Goal: Task Accomplishment & Management: Manage account settings

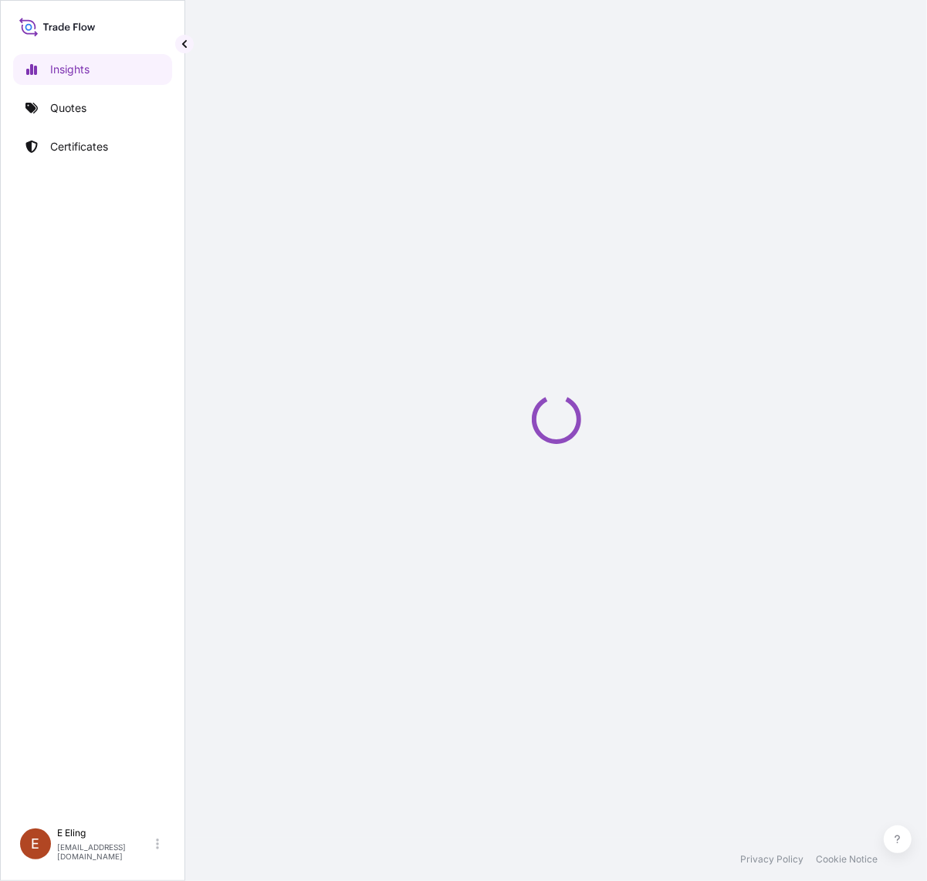
select select "2025"
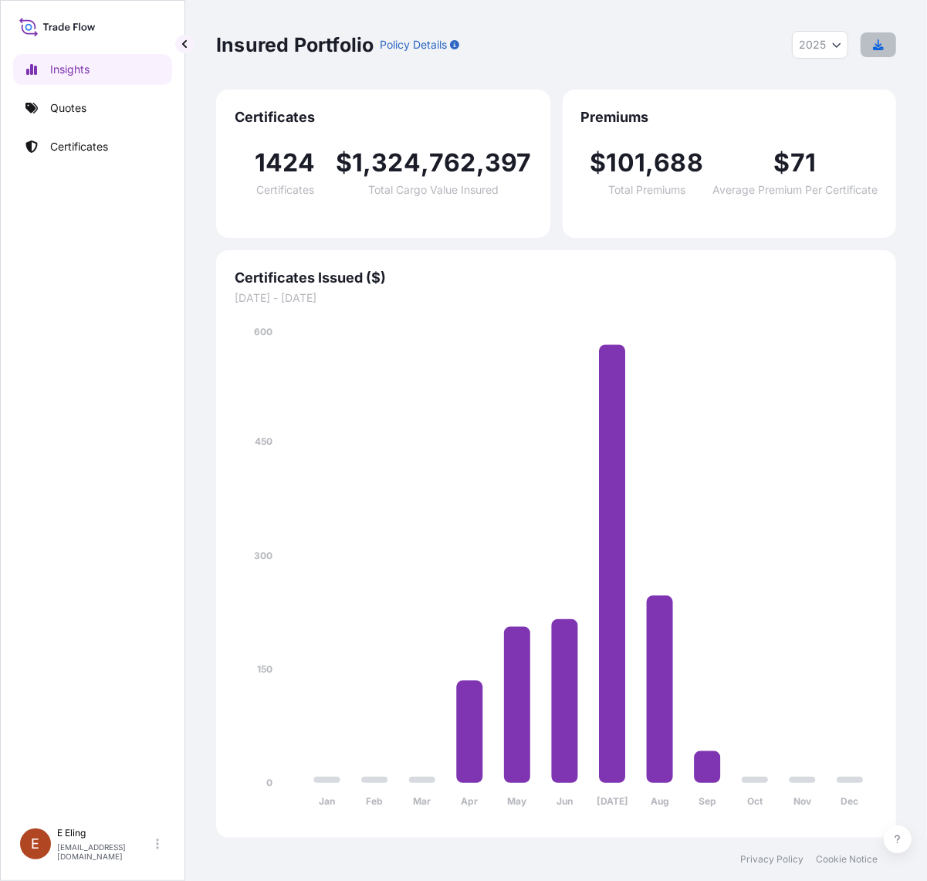
click at [869, 51] on button "button" at bounding box center [879, 44] width 36 height 25
click at [81, 139] on p "Certificates" at bounding box center [79, 146] width 58 height 15
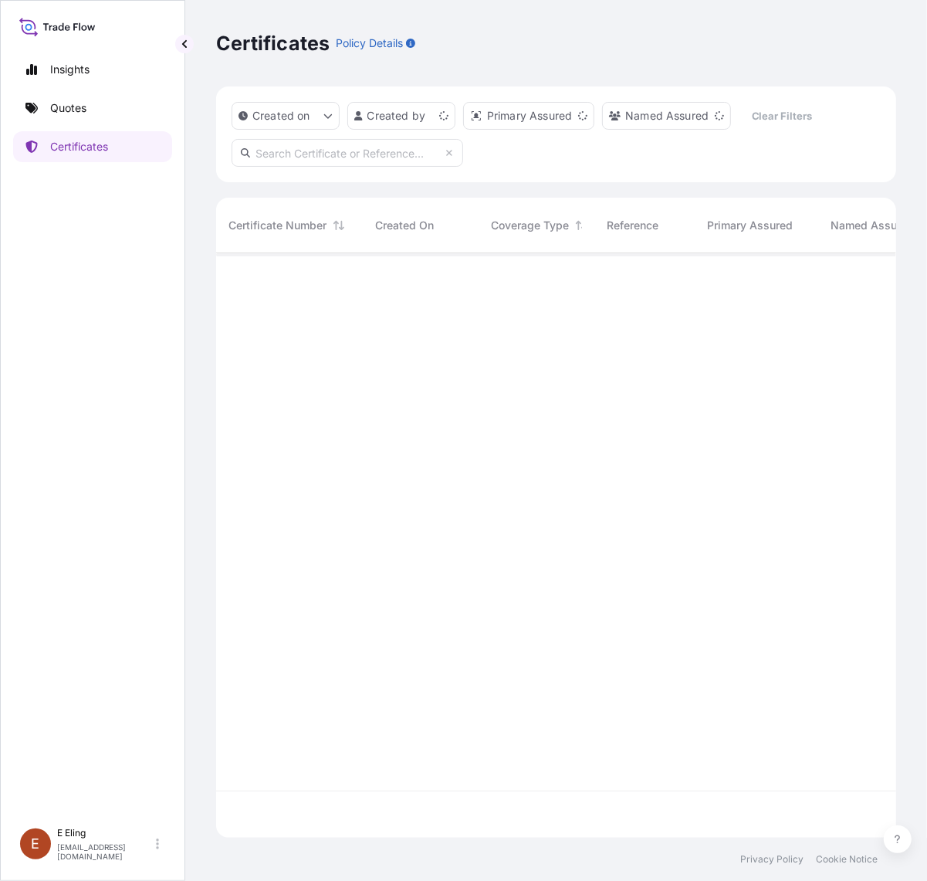
scroll to position [579, 666]
click at [322, 160] on input "text" at bounding box center [348, 153] width 232 height 28
paste input "AMIM258695KKKK"
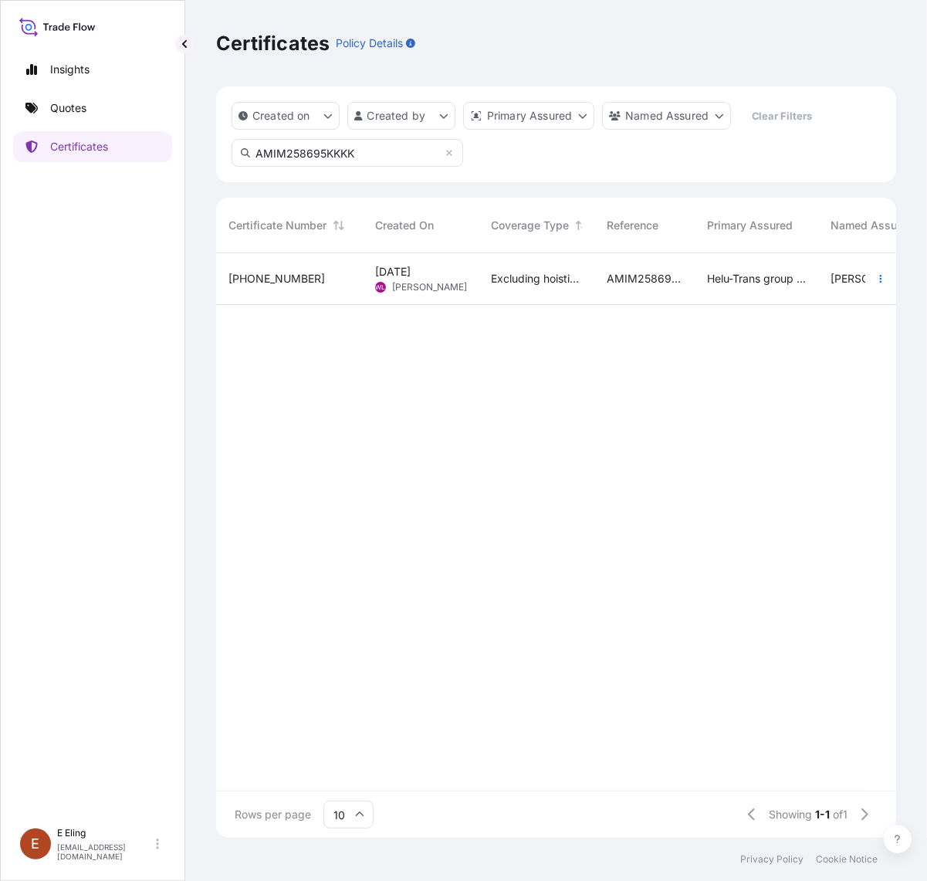
type input "AMIM258695KKKK"
click at [395, 275] on span "[DATE]" at bounding box center [393, 271] width 36 height 15
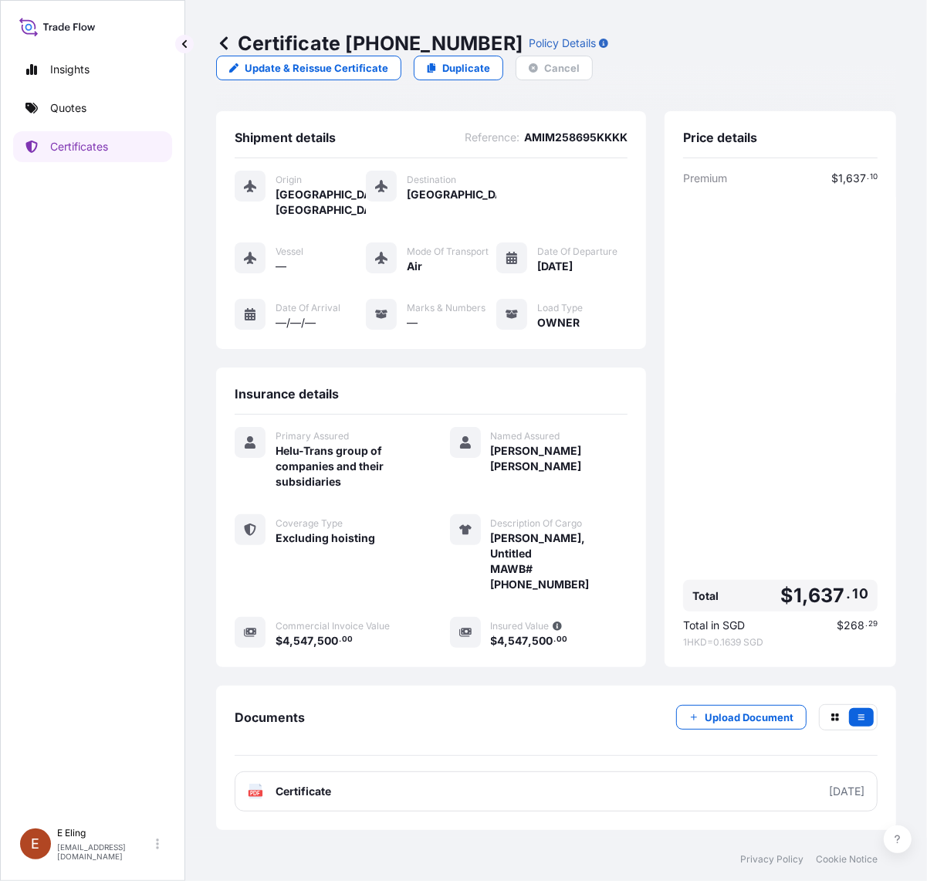
click at [902, 514] on div "Certificate [PHONE_NUMBER] Policy Details Update & Reissue Certificate Duplicat…" at bounding box center [556, 419] width 742 height 838
click at [70, 129] on div "Insights Quotes Certificates" at bounding box center [92, 430] width 159 height 780
click at [72, 139] on p "Certificates" at bounding box center [79, 146] width 58 height 15
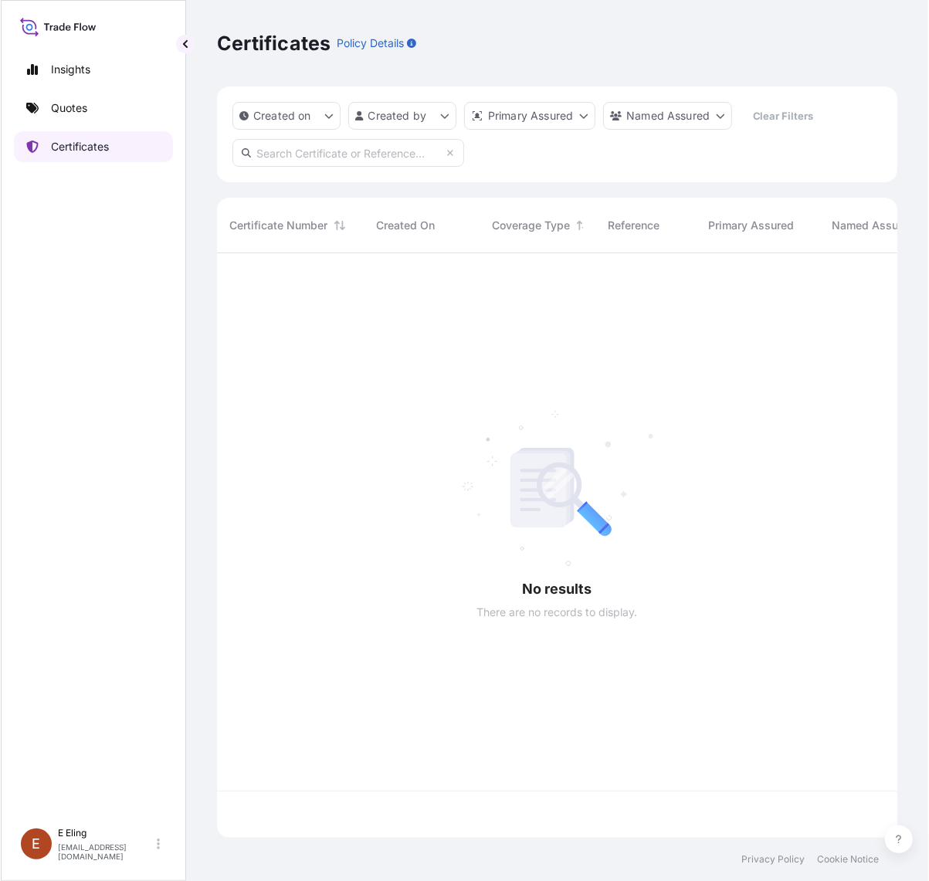
scroll to position [579, 666]
drag, startPoint x: 313, startPoint y: 175, endPoint x: 311, endPoint y: 154, distance: 20.9
click at [313, 174] on div "Created on Created by Primary Assured Named Assured Clear Filters" at bounding box center [556, 134] width 680 height 96
click at [311, 148] on input "text" at bounding box center [348, 153] width 232 height 28
paste input "AMST166674MYHT"
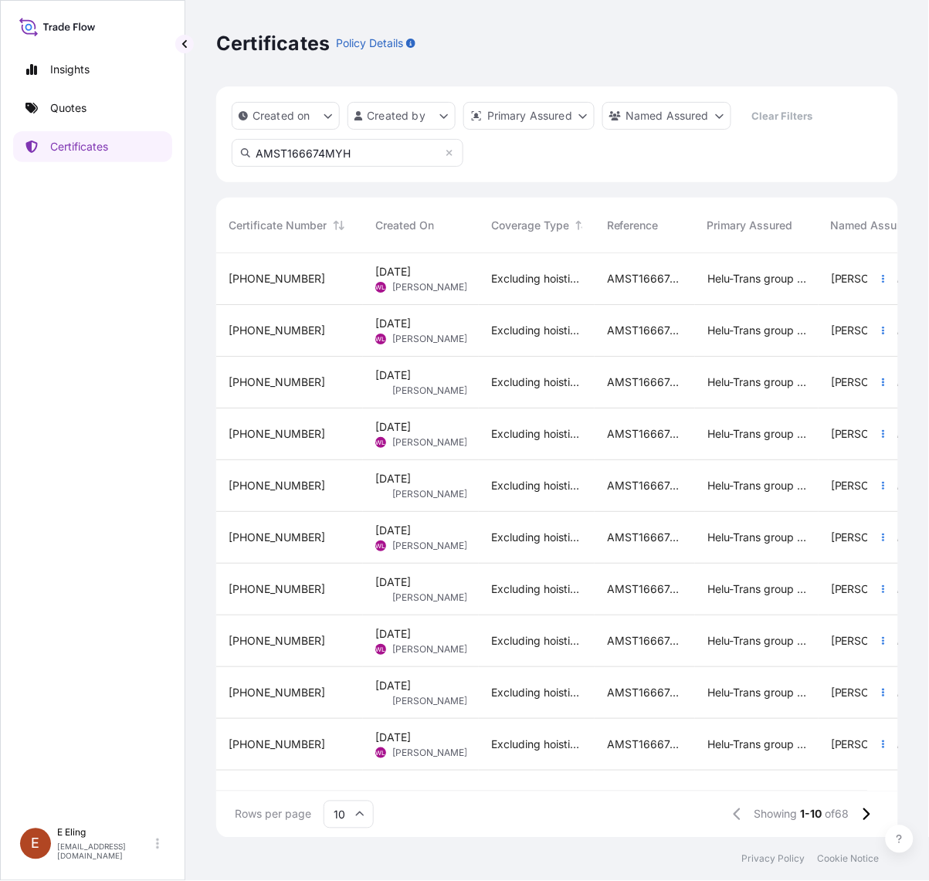
scroll to position [579, 668]
click at [867, 815] on icon at bounding box center [866, 815] width 8 height 14
drag, startPoint x: 364, startPoint y: 153, endPoint x: 183, endPoint y: 178, distance: 182.4
click at [183, 178] on div "Insights Quotes Certificates [PERSON_NAME] [EMAIL_ADDRESS][DOMAIN_NAME] Certifi…" at bounding box center [464, 440] width 929 height 881
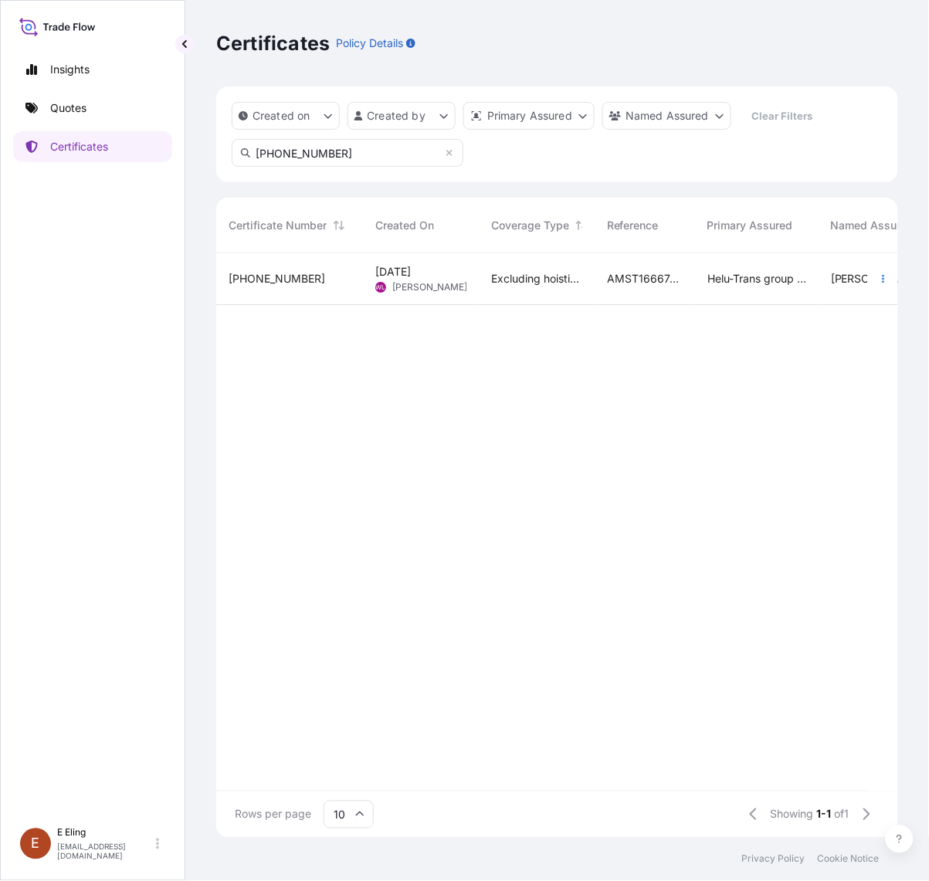
type input "[PHONE_NUMBER]"
click at [544, 275] on span "Excluding hoisting" at bounding box center [536, 278] width 91 height 15
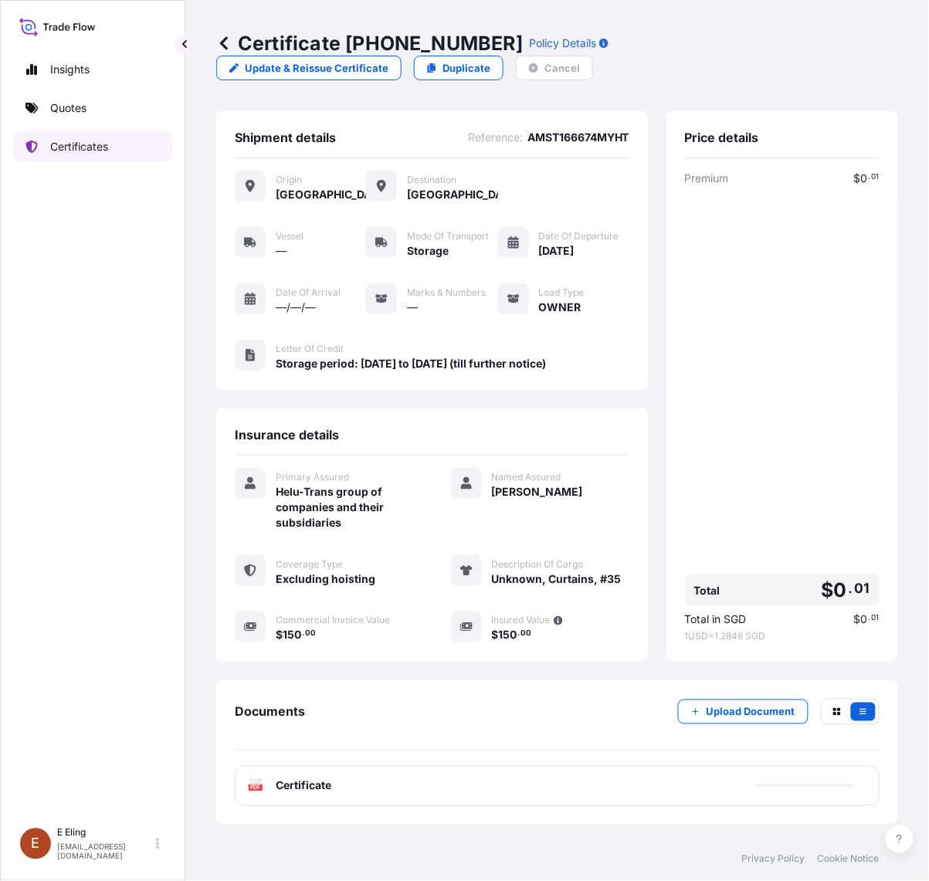
click at [82, 134] on link "Certificates" at bounding box center [92, 146] width 159 height 31
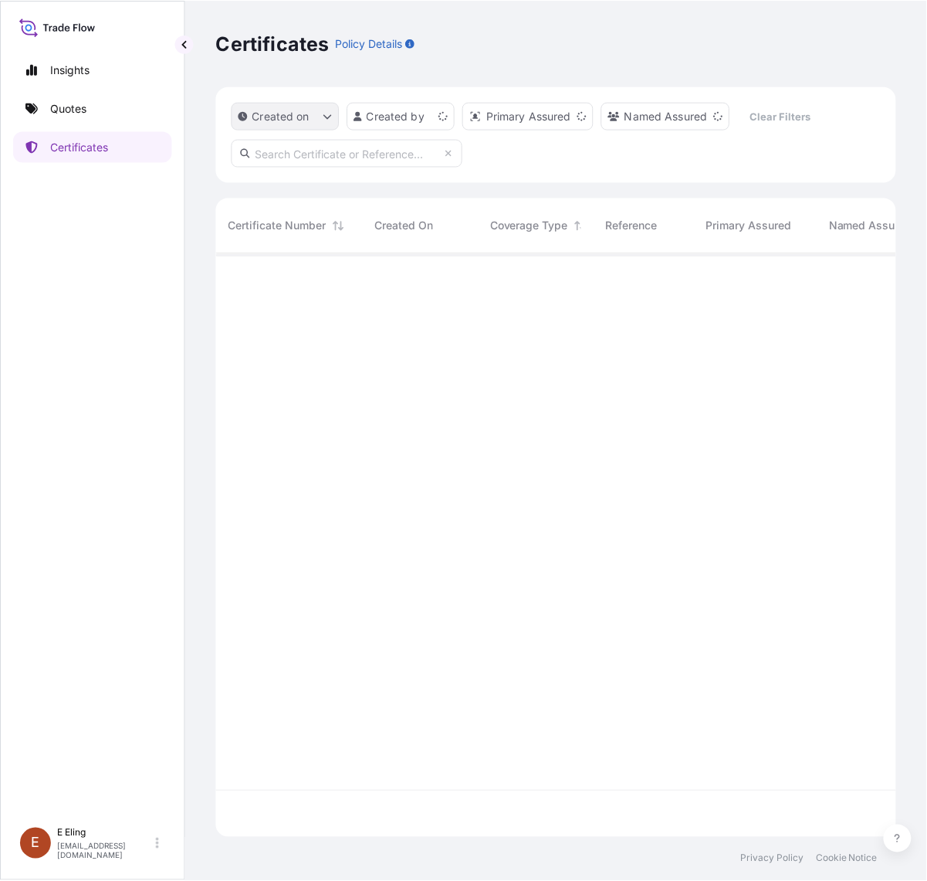
scroll to position [579, 668]
click at [320, 140] on input "text" at bounding box center [348, 153] width 232 height 28
paste input "[PHONE_NUMBER]"
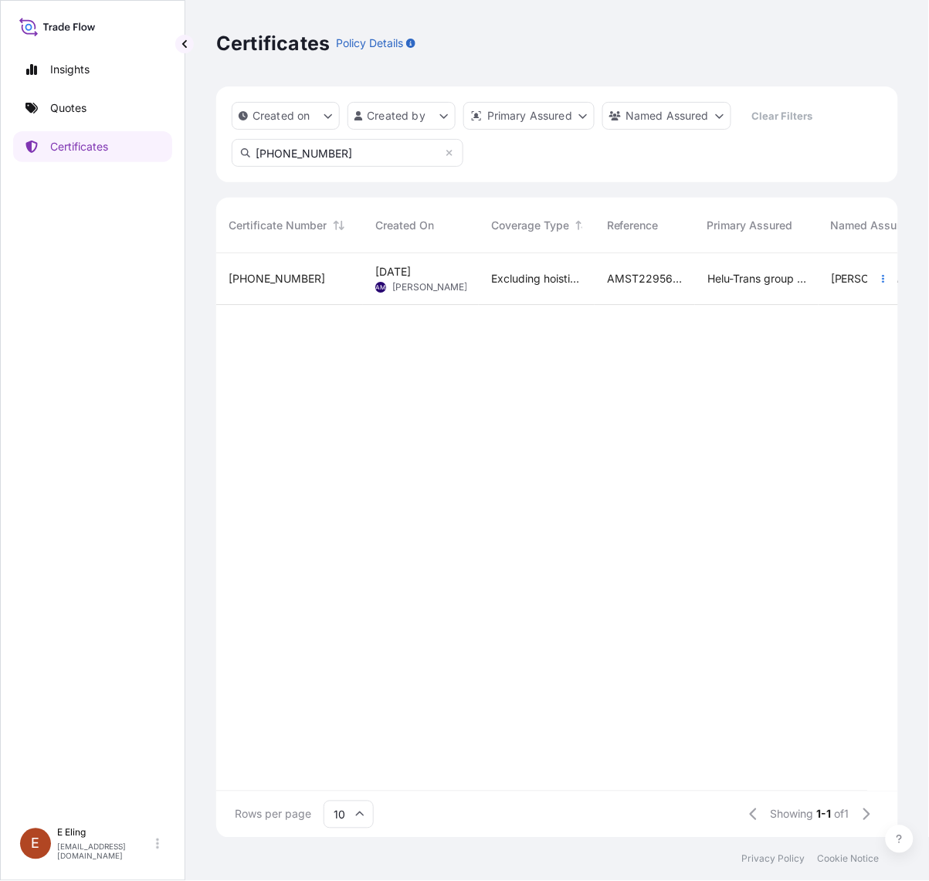
type input "[PHONE_NUMBER]"
click at [396, 300] on div "[DATE] AM [PERSON_NAME]" at bounding box center [421, 279] width 116 height 52
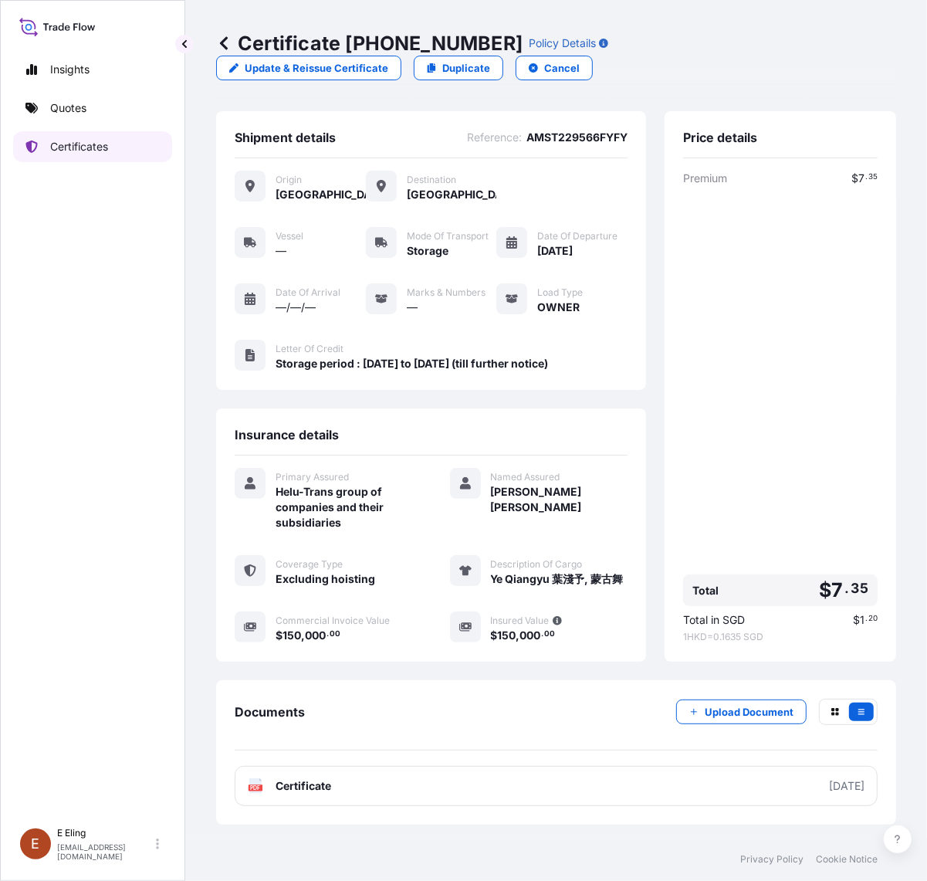
click at [116, 151] on link "Certificates" at bounding box center [92, 146] width 159 height 31
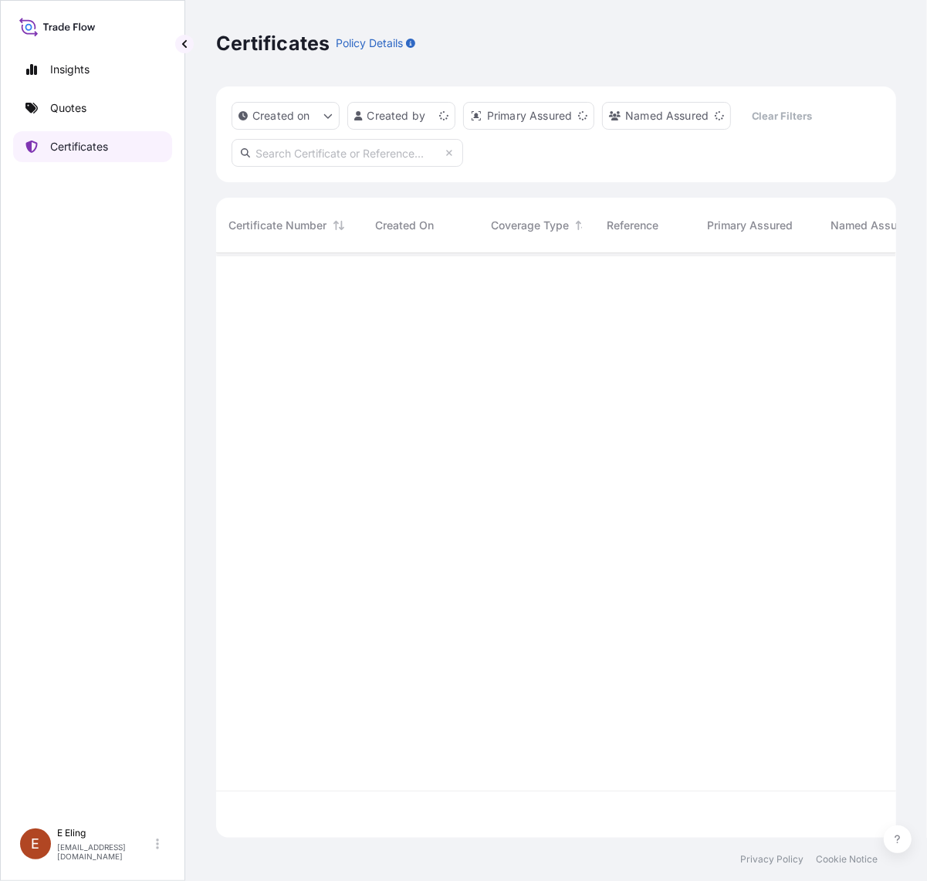
scroll to position [579, 666]
click at [300, 147] on input "text" at bounding box center [348, 153] width 232 height 28
paste input "[PHONE_NUMBER]"
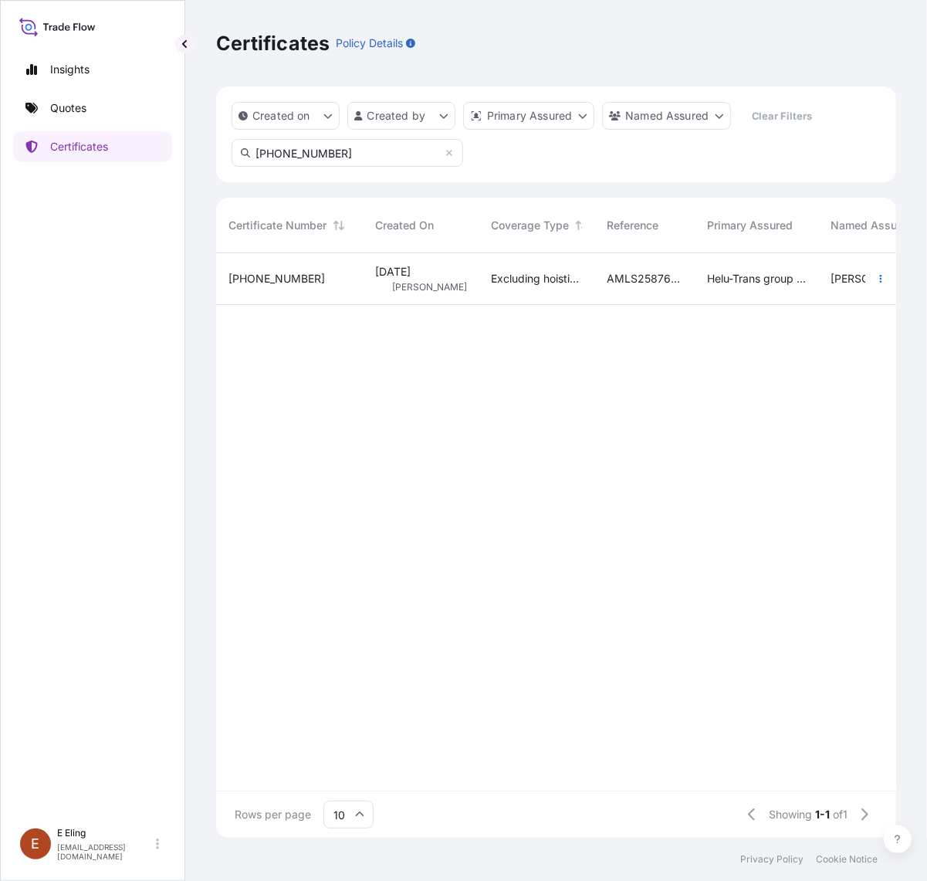
type input "[PHONE_NUMBER]"
click at [524, 271] on span "Excluding hoisting" at bounding box center [536, 278] width 91 height 15
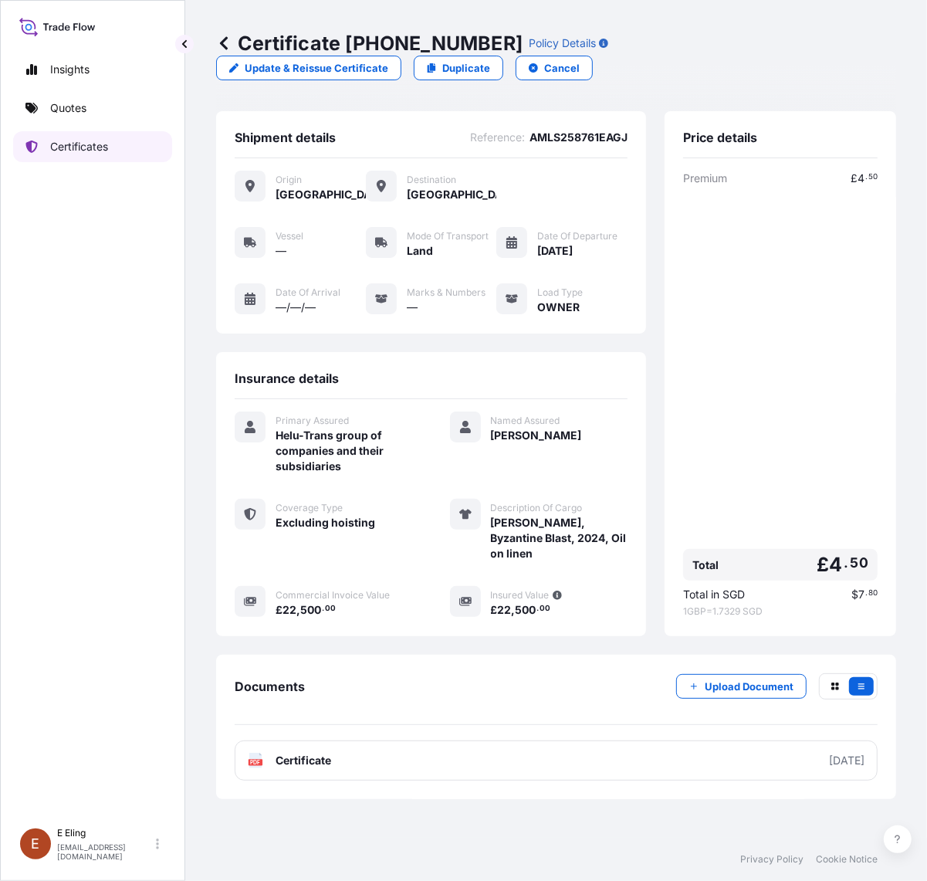
click at [60, 144] on p "Certificates" at bounding box center [79, 146] width 58 height 15
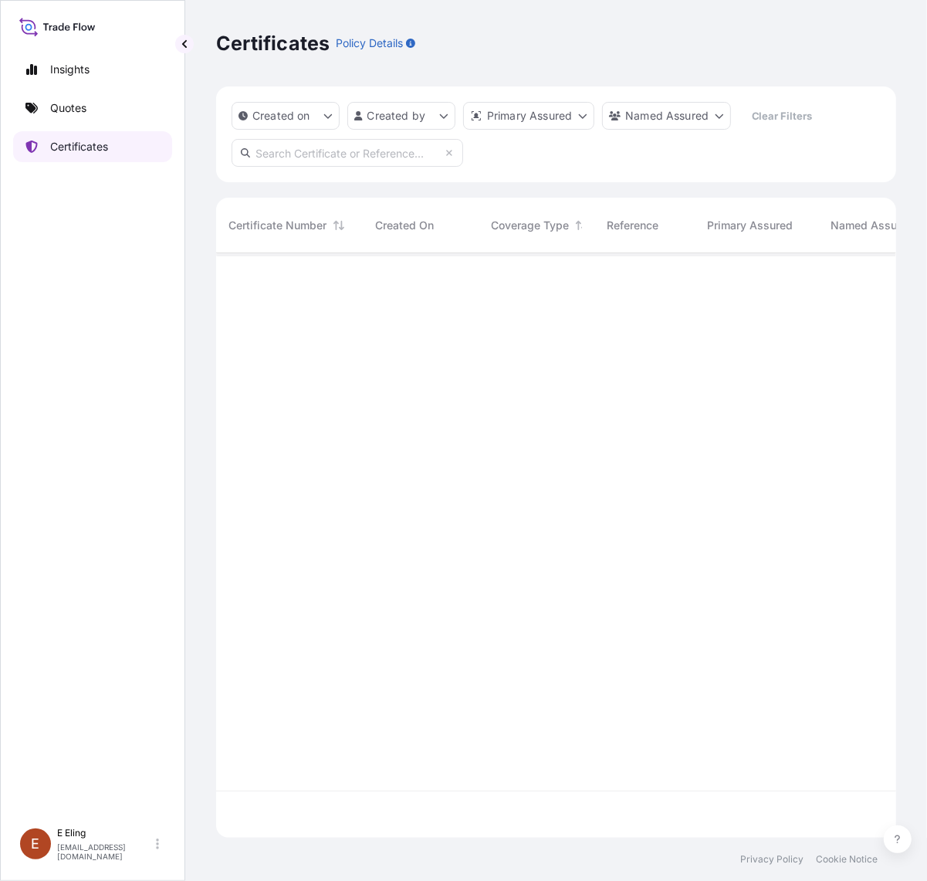
scroll to position [579, 666]
click at [272, 156] on input "text" at bounding box center [348, 153] width 232 height 28
paste input "AMST223549INZJ"
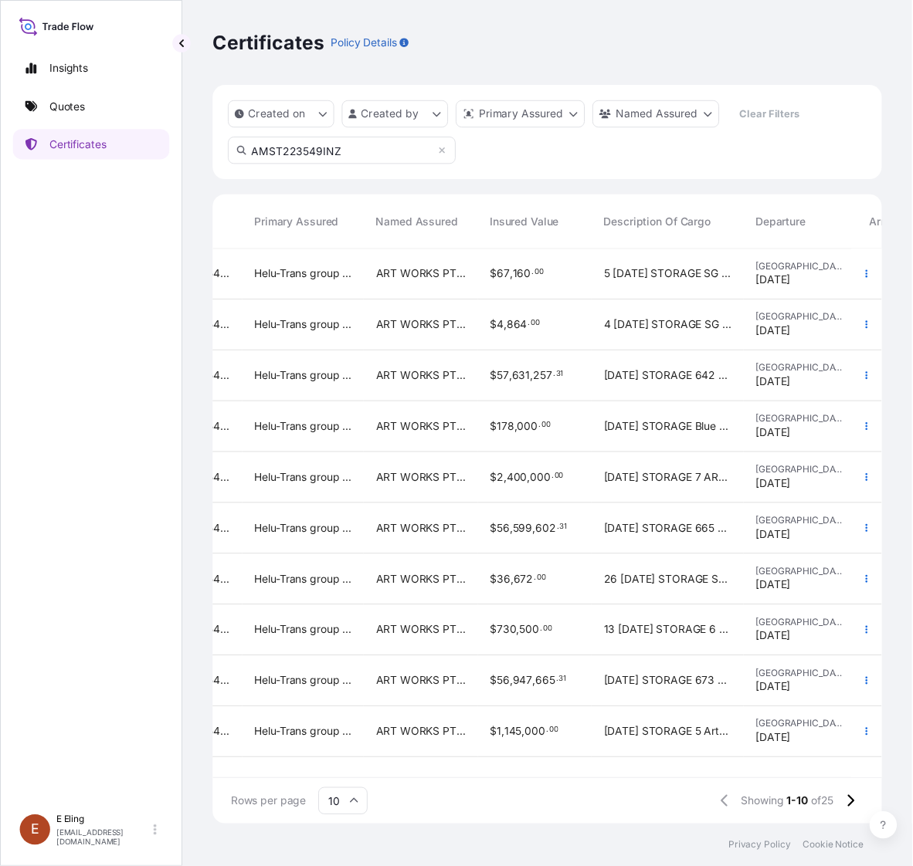
scroll to position [0, 450]
type input "AMST223549INZ"
click at [876, 378] on icon "button" at bounding box center [880, 382] width 9 height 9
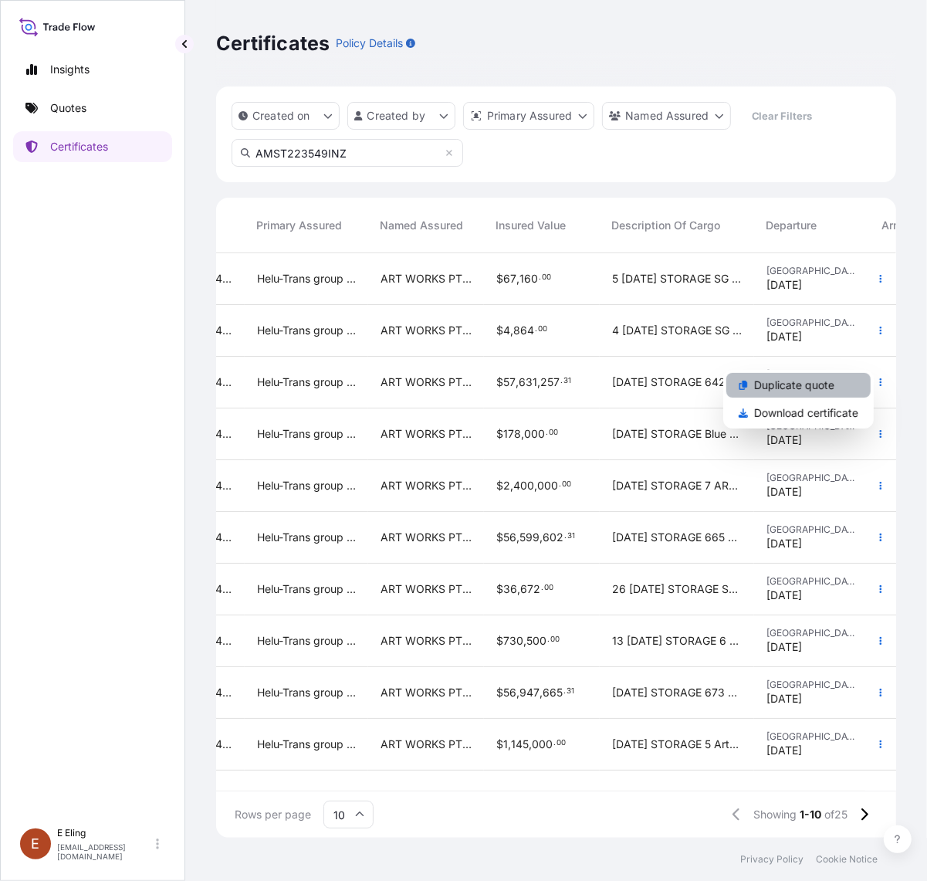
click at [788, 387] on p "Duplicate quote" at bounding box center [794, 385] width 80 height 15
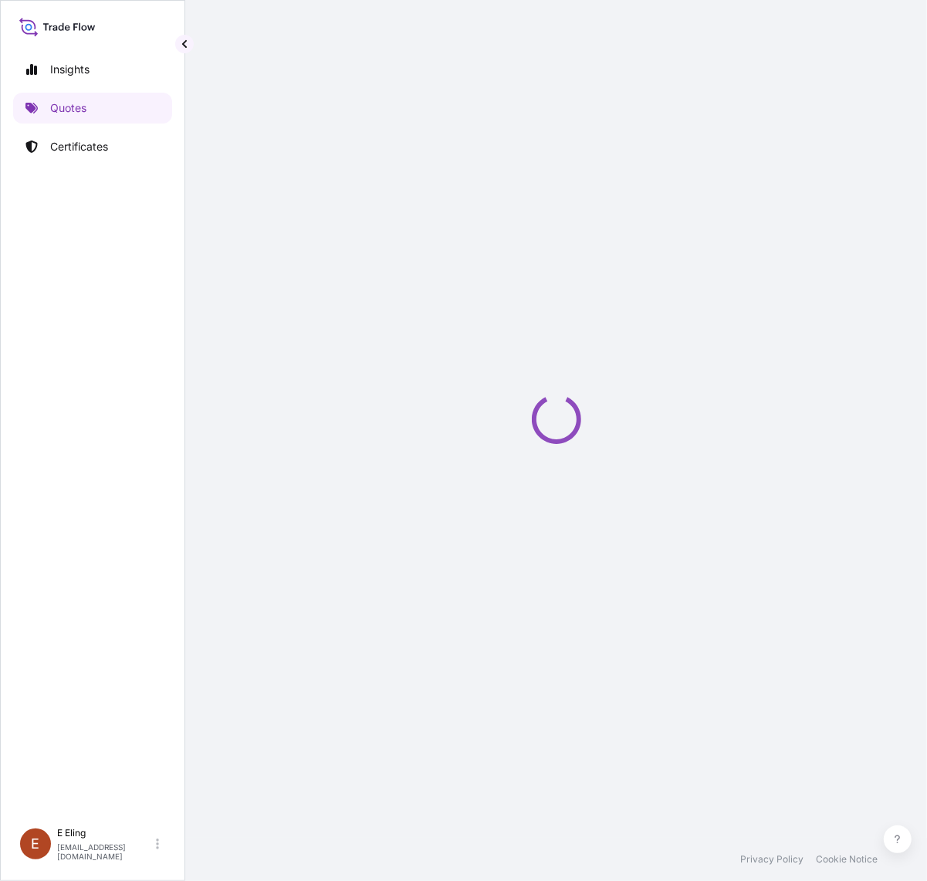
select select "STORAGE"
select select "Storage"
select select "[GEOGRAPHIC_DATA]"
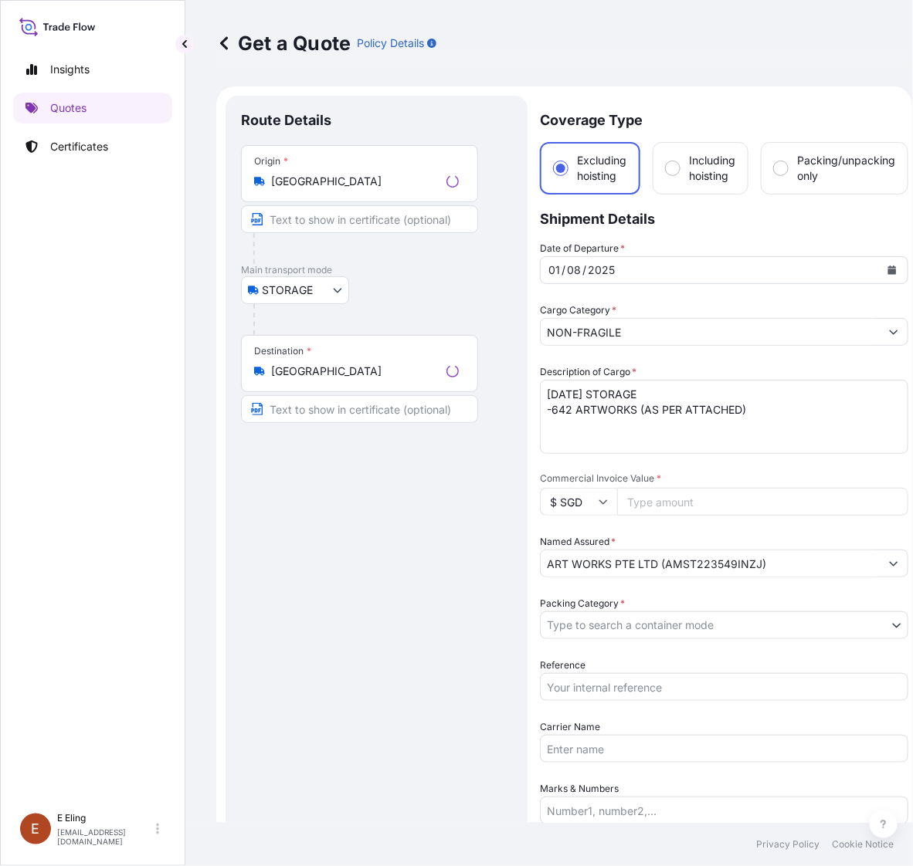
scroll to position [25, 0]
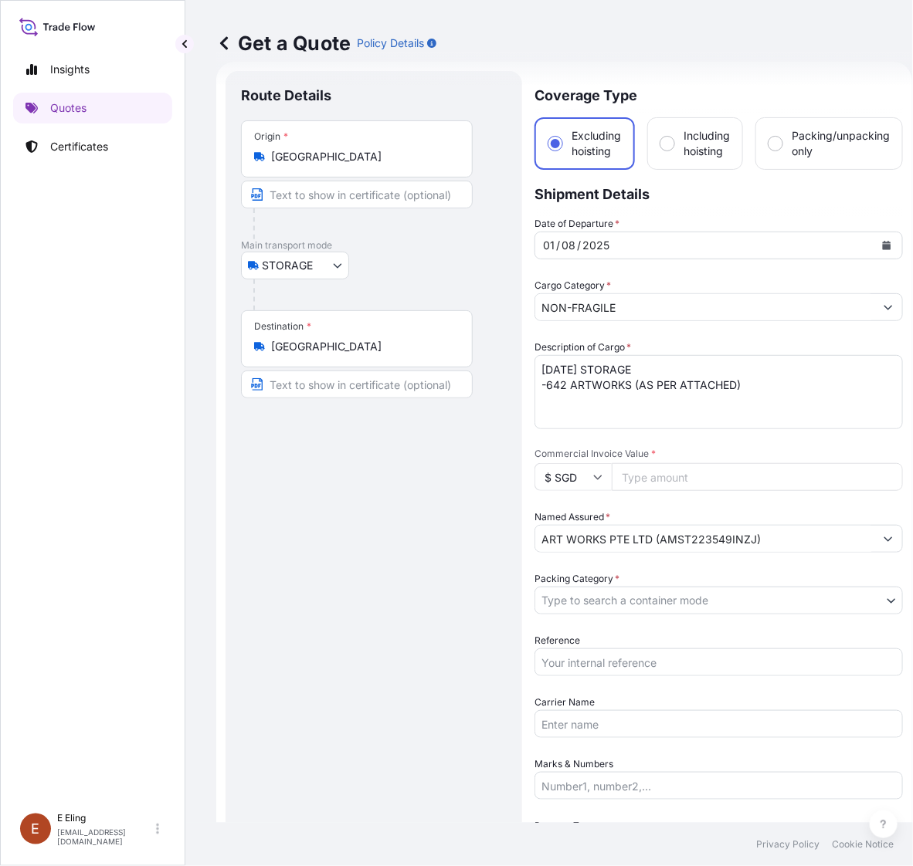
click at [585, 608] on body "Insights Quotes Certificates [PERSON_NAME] [EMAIL_ADDRESS][DOMAIN_NAME] Get a Q…" at bounding box center [456, 433] width 913 height 866
click at [564, 386] on textarea "[DATE] STORAGE -642 ARTWORKS (AS PER ATTACHED)" at bounding box center [718, 392] width 368 height 74
drag, startPoint x: 564, startPoint y: 381, endPoint x: 546, endPoint y: 382, distance: 18.6
click at [546, 382] on textarea "[DATE] STORAGE -642 ARTWORKS (AS PER ATTACHED)" at bounding box center [718, 392] width 368 height 74
paste textarea "71"
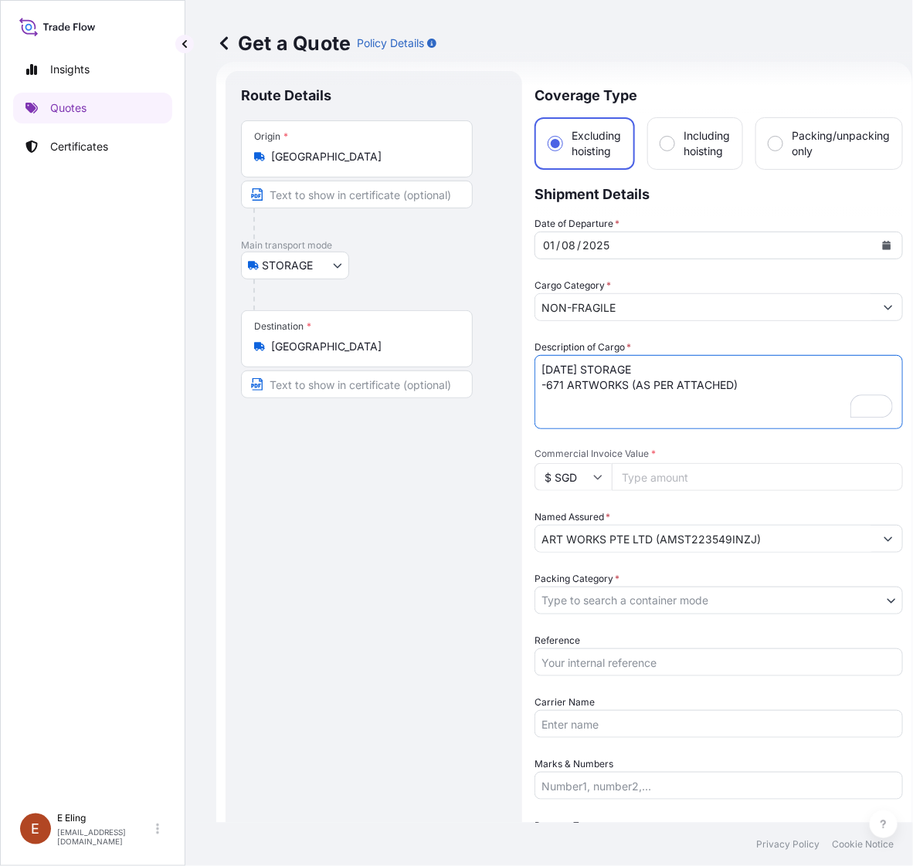
drag, startPoint x: 562, startPoint y: 365, endPoint x: 433, endPoint y: 364, distance: 129.0
click at [433, 364] on form "Route Details Place of loading Road / Inland Road / Inland Origin * [GEOGRAPHIC…" at bounding box center [564, 613] width 696 height 1103
type textarea "[DATE] STORAGE -671 ARTWORKS (AS PER ATTACHED)"
click at [885, 236] on button "Calendar" at bounding box center [886, 245] width 25 height 25
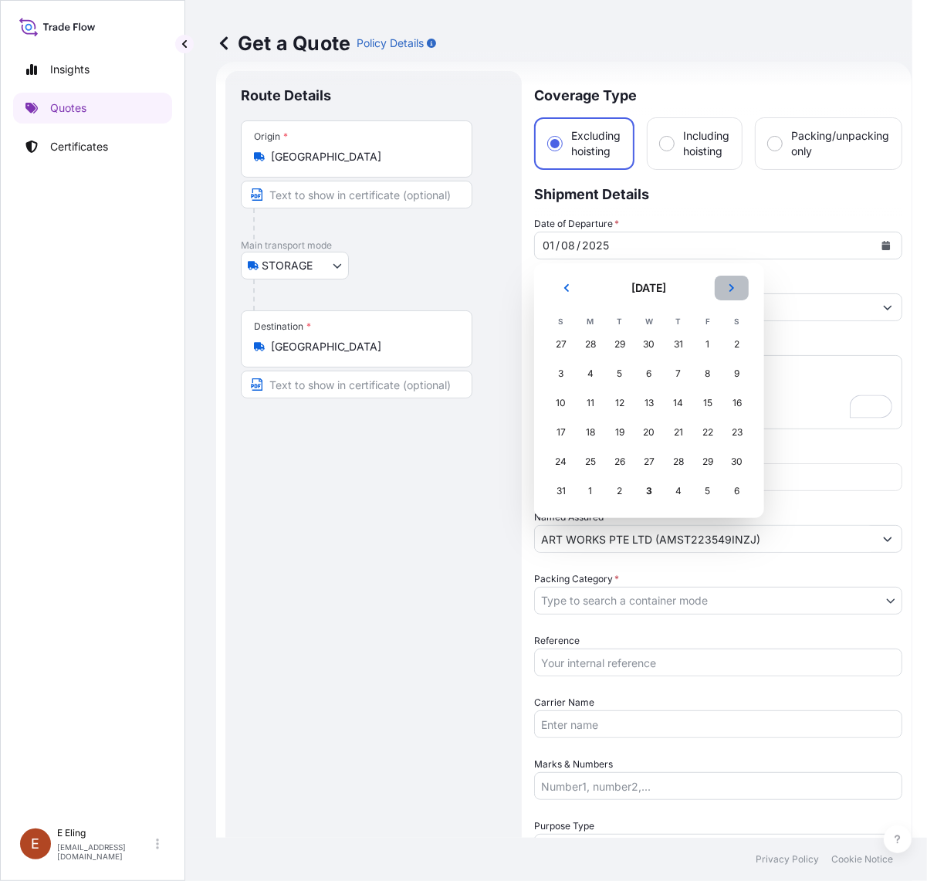
click at [731, 283] on icon "Next" at bounding box center [731, 287] width 9 height 9
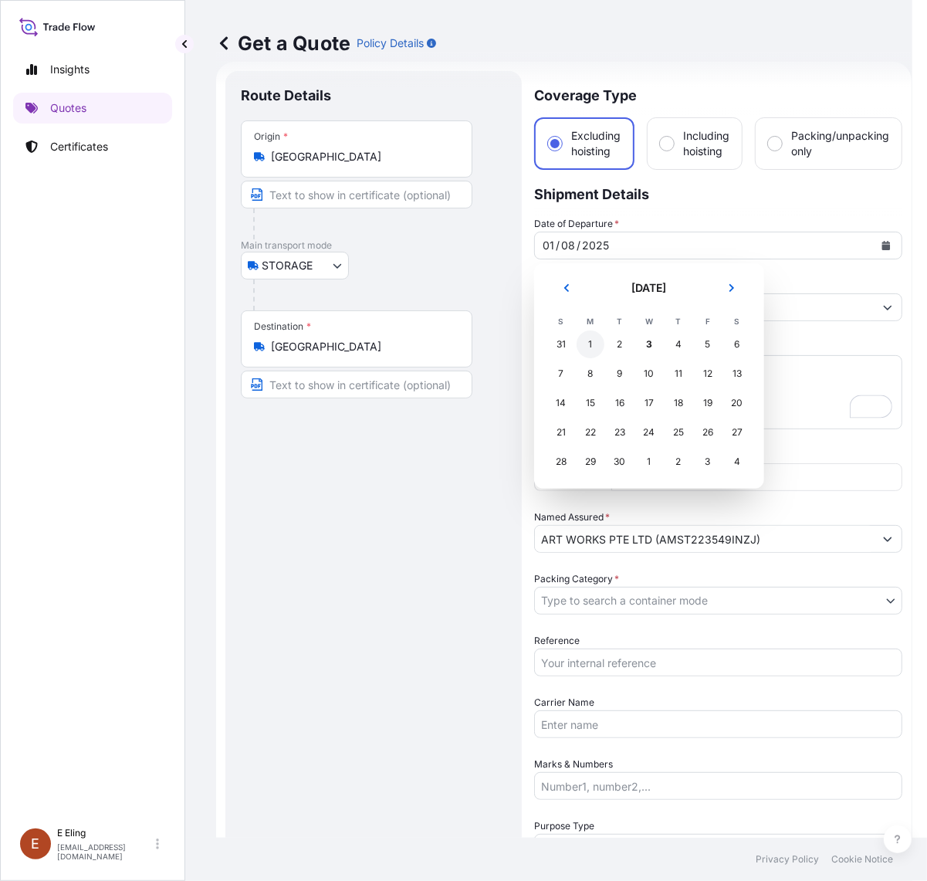
click at [585, 341] on div "1" at bounding box center [591, 344] width 28 height 28
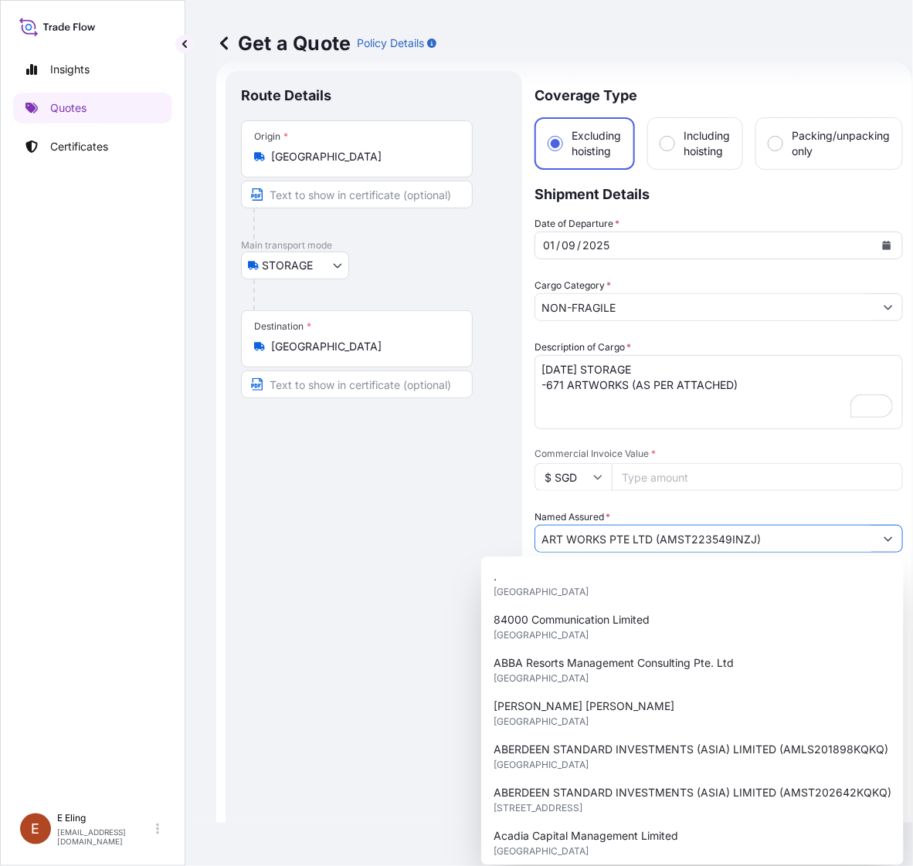
drag, startPoint x: 660, startPoint y: 538, endPoint x: 751, endPoint y: 540, distance: 91.1
click at [751, 540] on input "ART WORKS PTE LTD (AMST223549INZJ)" at bounding box center [704, 539] width 339 height 28
click at [407, 577] on div "Route Details Place of loading Road / [GEOGRAPHIC_DATA] / Inland Origin * [GEOG…" at bounding box center [374, 613] width 266 height 1054
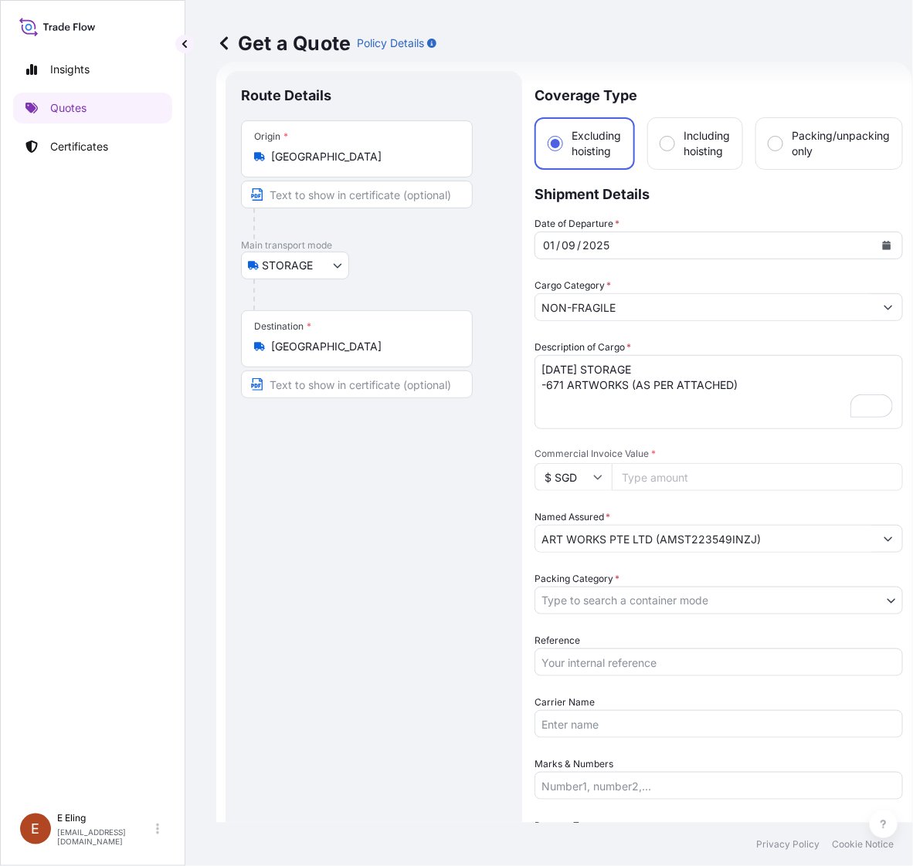
click at [591, 601] on body "[DATE] 15 options available. Insights Quotes Certificates [PERSON_NAME] [EMAIL_…" at bounding box center [456, 433] width 913 height 866
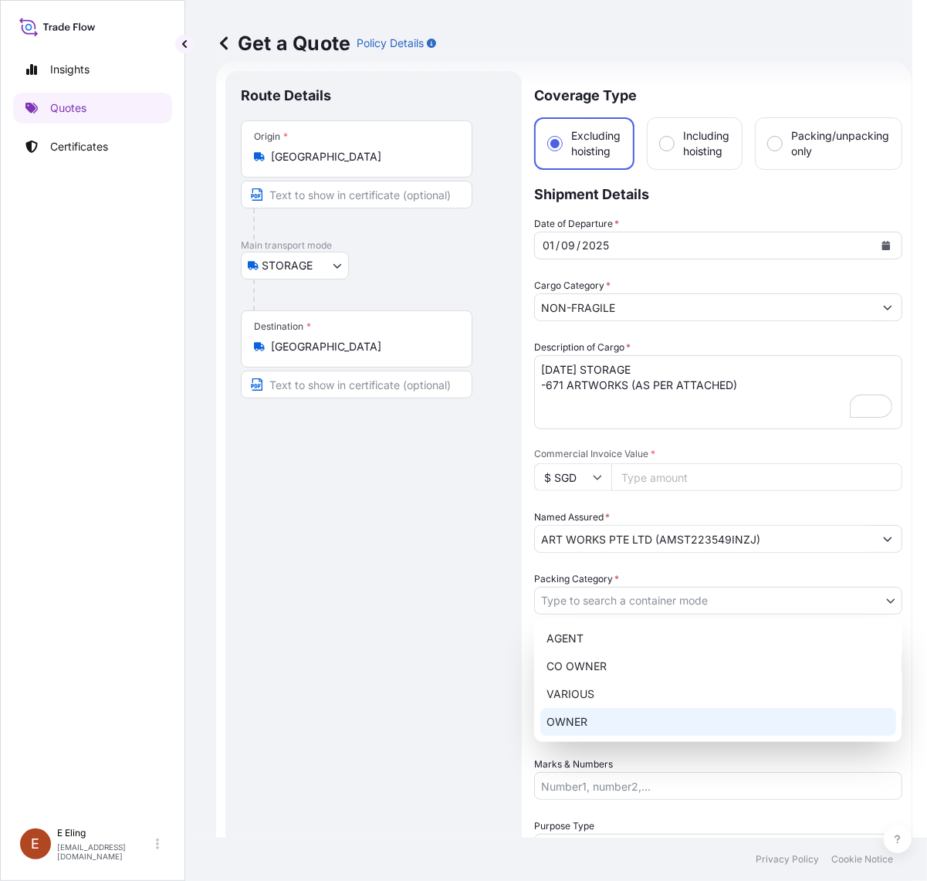
click at [589, 724] on div "OWNER" at bounding box center [718, 722] width 356 height 28
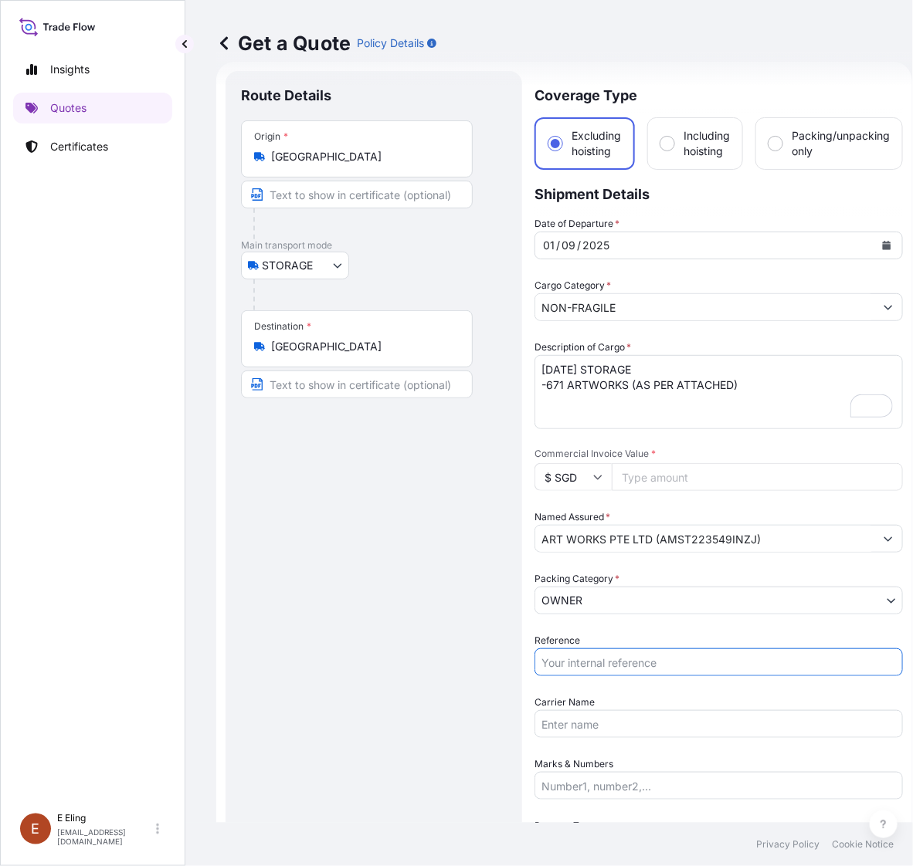
click at [571, 660] on input "Reference" at bounding box center [718, 663] width 368 height 28
paste input "AMST223549INZJ"
type input "AMST223549INZJ"
click at [638, 483] on input "Commercial Invoice Value *" at bounding box center [757, 477] width 291 height 28
paste input "57610281.31"
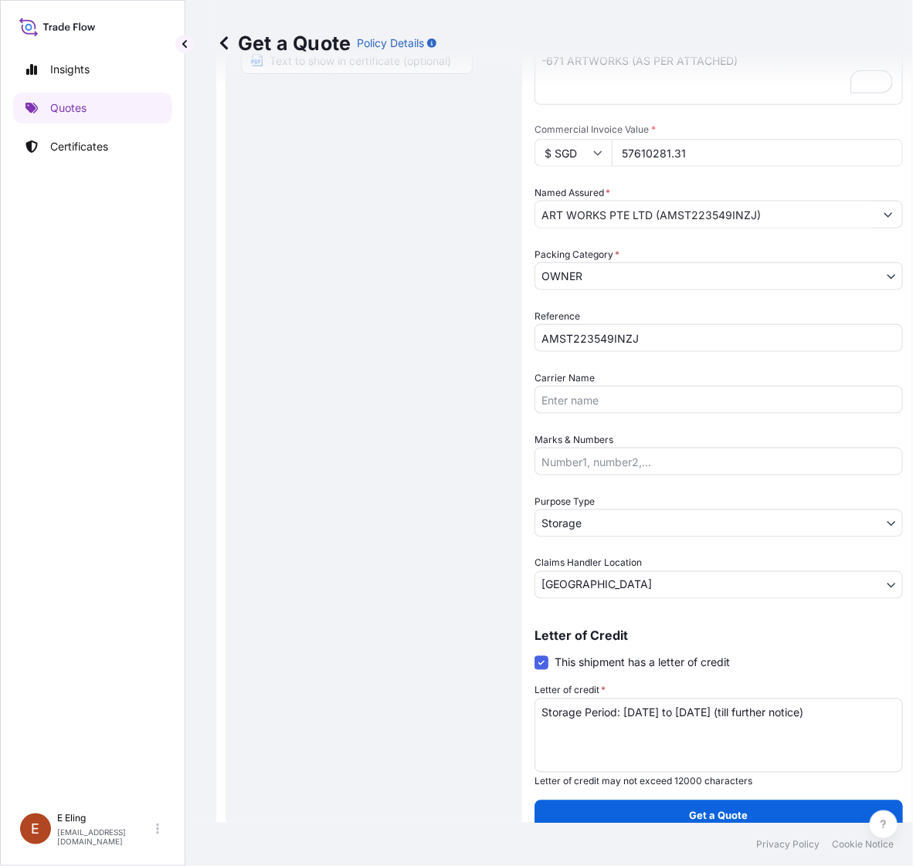
scroll to position [350, 0]
type input "57610281.31"
click at [653, 708] on textarea "Storage Period: [DATE] to [DATE] (till further notice)" at bounding box center [718, 735] width 368 height 74
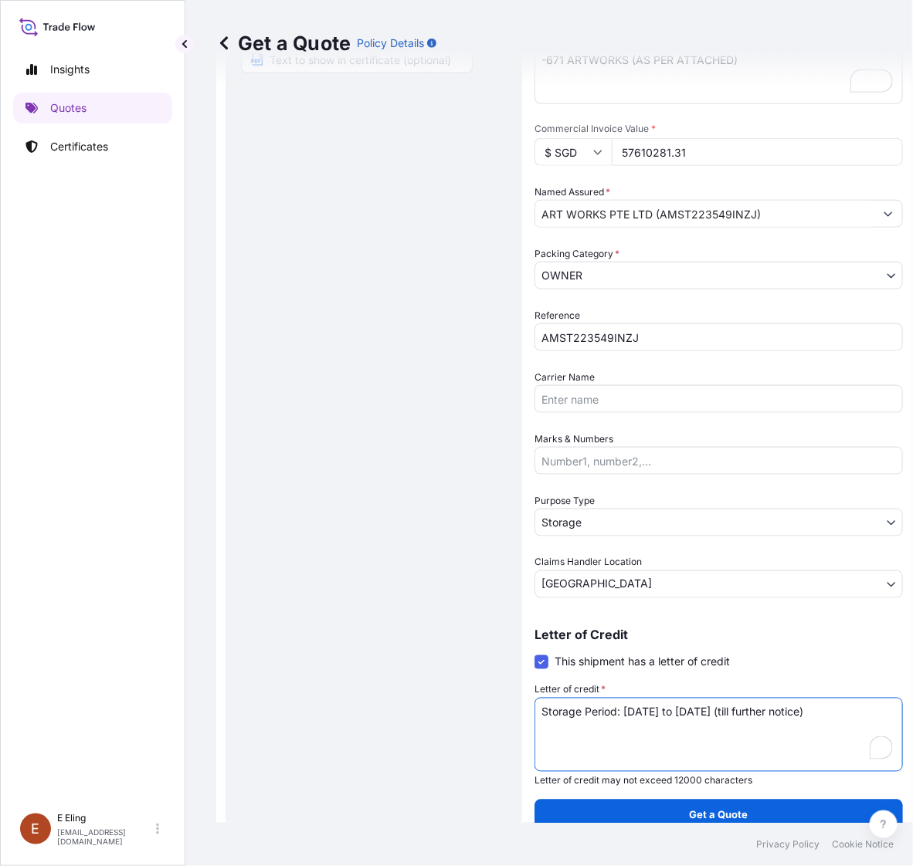
click at [659, 714] on textarea "Storage Period: [DATE] to [DATE] (till further notice)" at bounding box center [718, 735] width 368 height 74
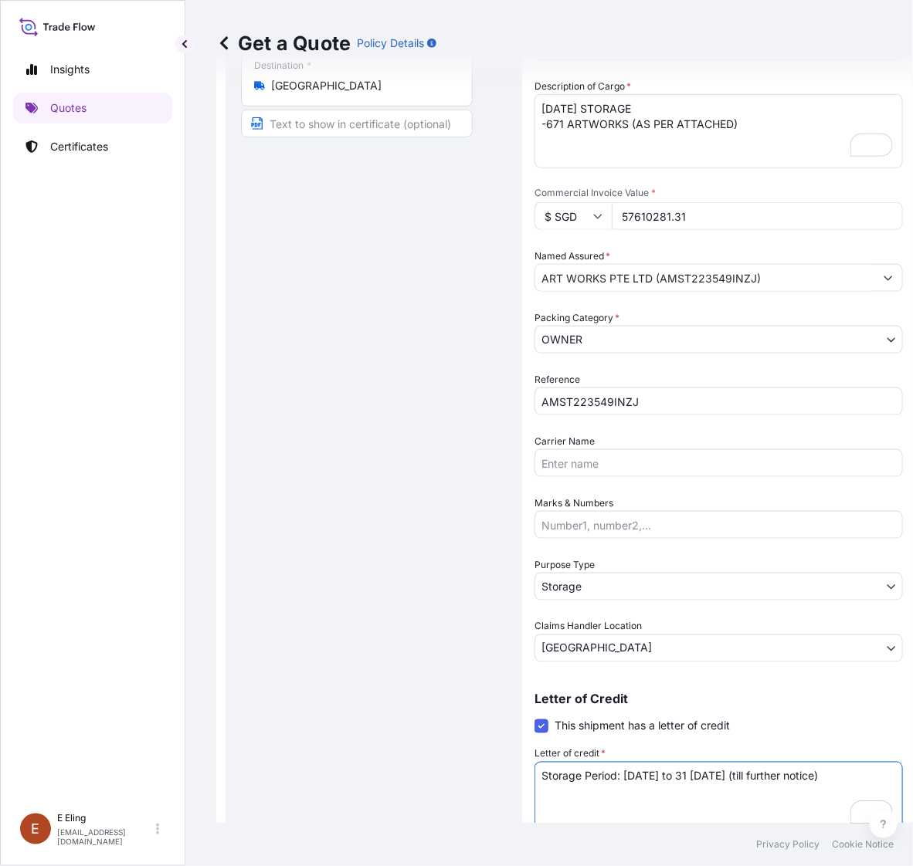
scroll to position [0, 0]
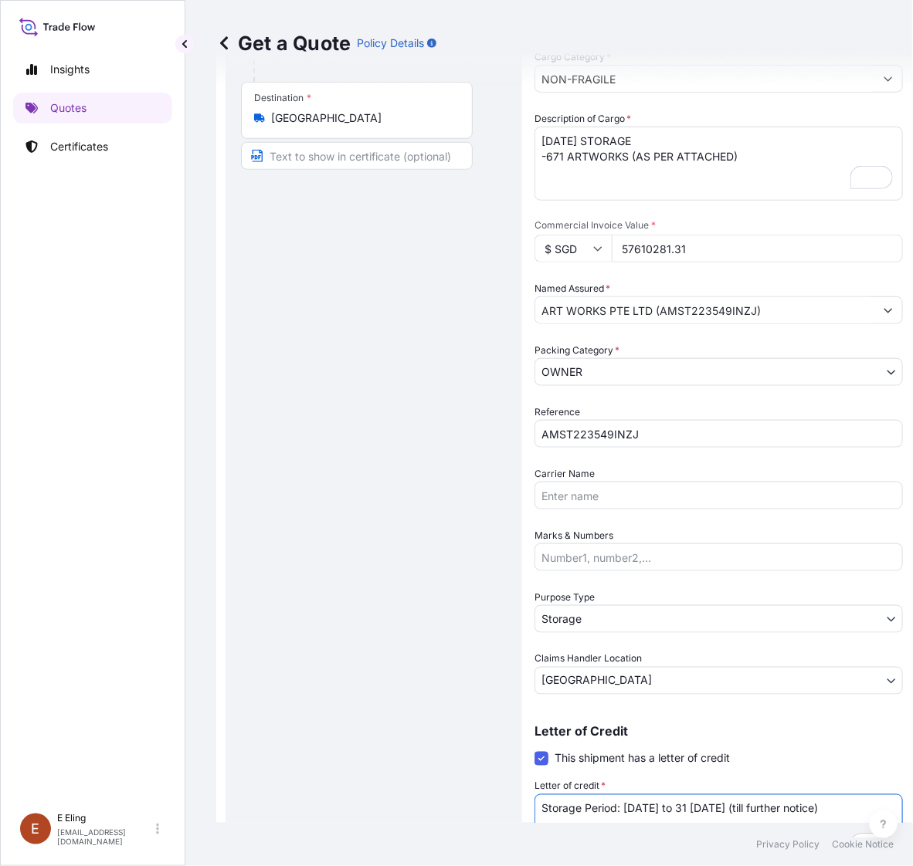
click at [750, 808] on textarea "Storage Period: [DATE] to [DATE] (till further notice)" at bounding box center [718, 832] width 368 height 74
click at [751, 808] on textarea "Storage Period: [DATE] to [DATE] (till further notice)" at bounding box center [718, 832] width 368 height 74
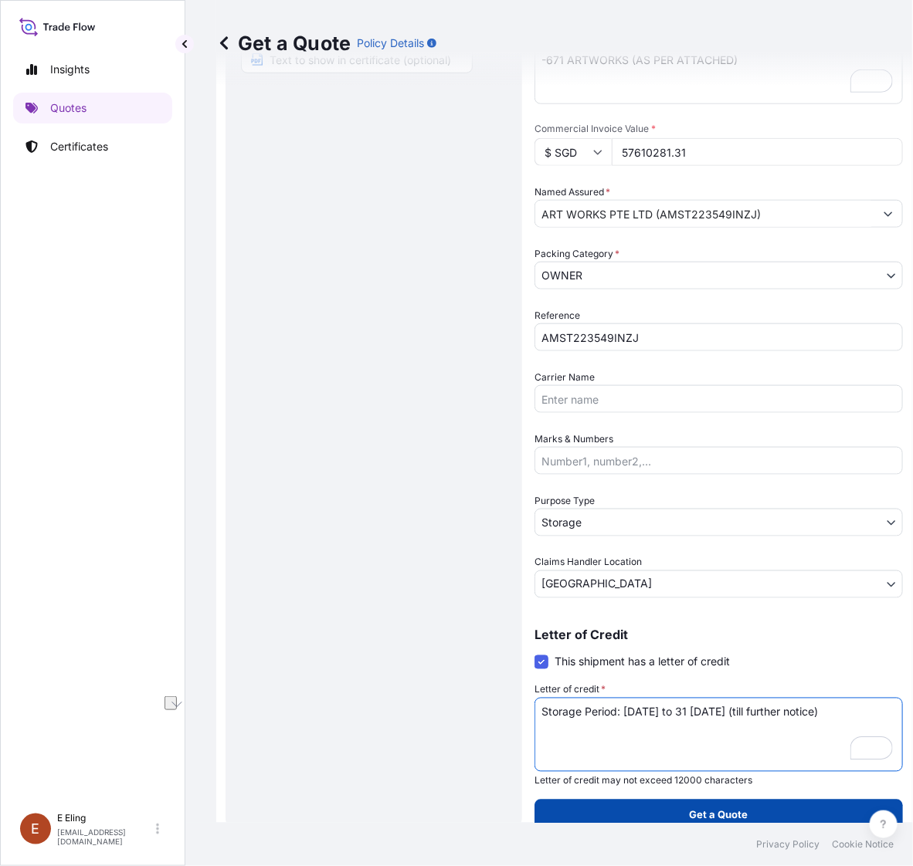
type textarea "Storage Period: [DATE] to 31 [DATE] (till further notice)"
click at [722, 817] on p "Get a Quote" at bounding box center [719, 815] width 59 height 15
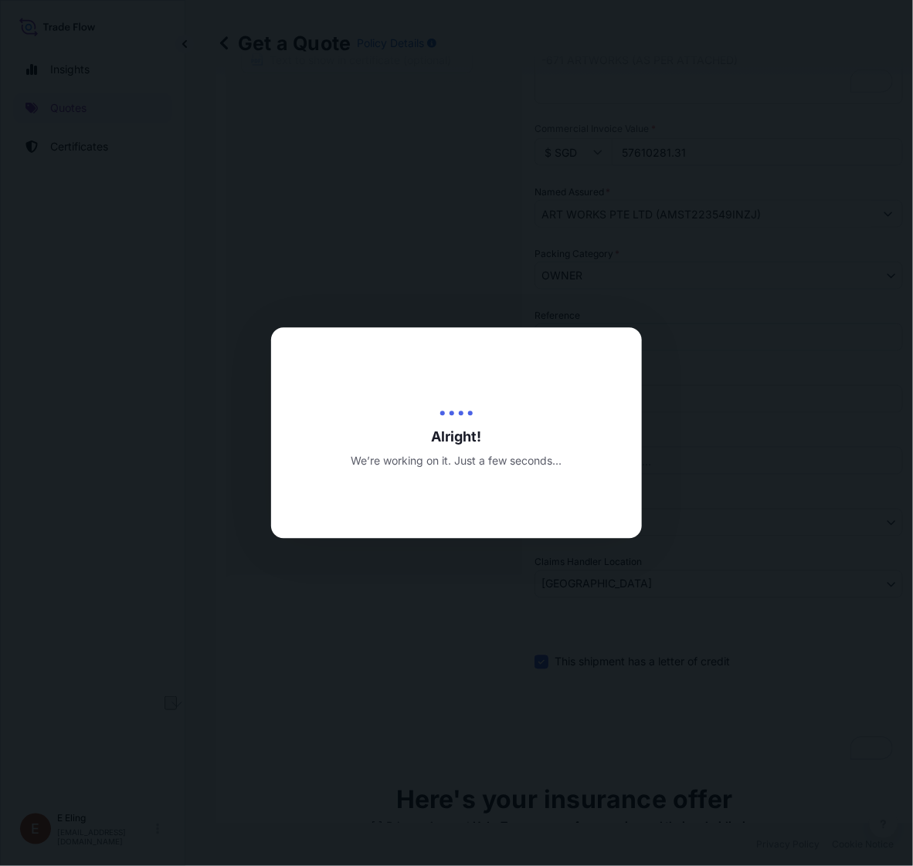
type input "[DATE]"
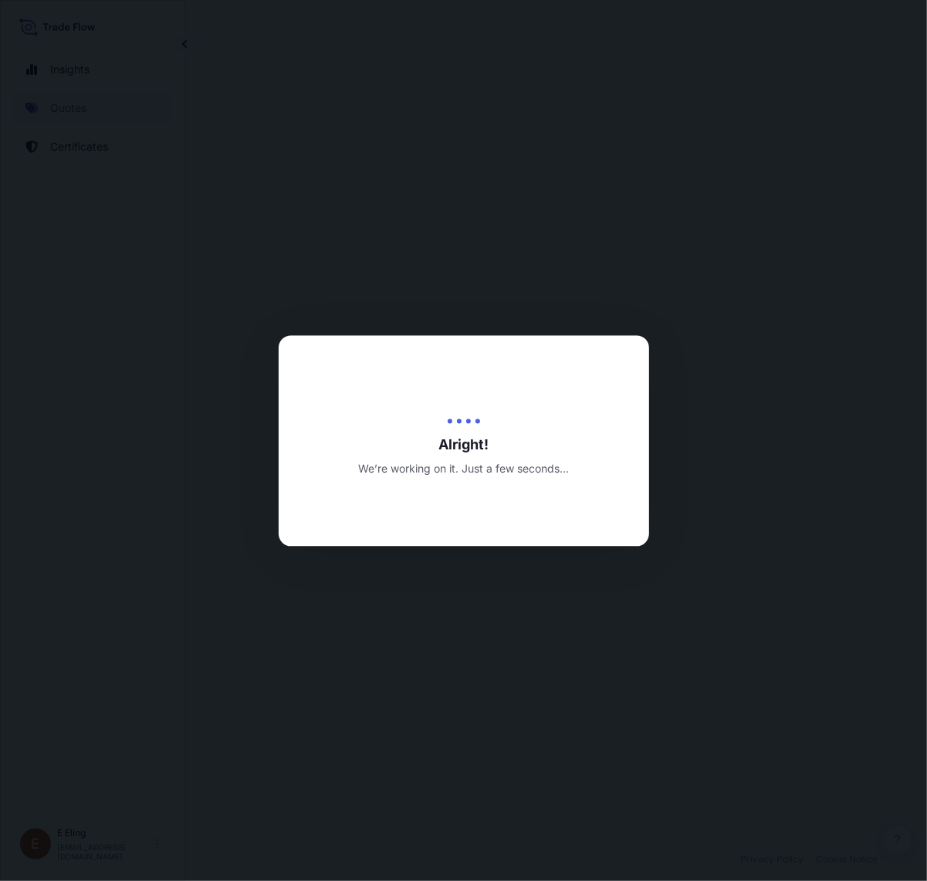
select select "STORAGE"
select select "Transit"
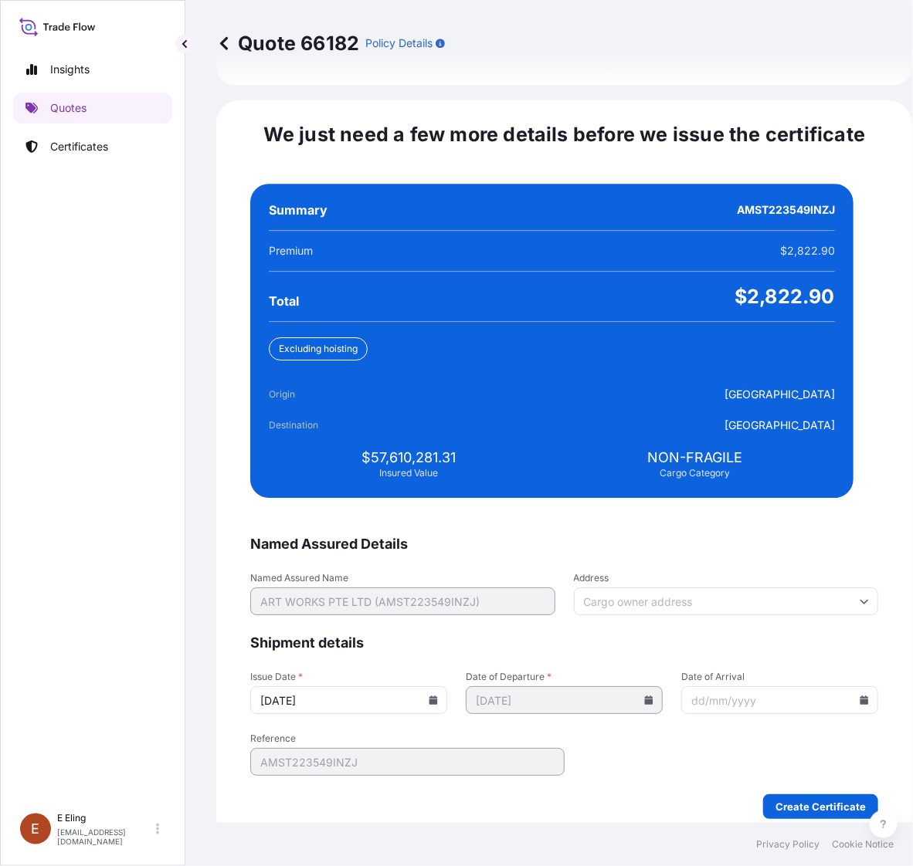
click at [438, 696] on icon at bounding box center [433, 700] width 8 height 9
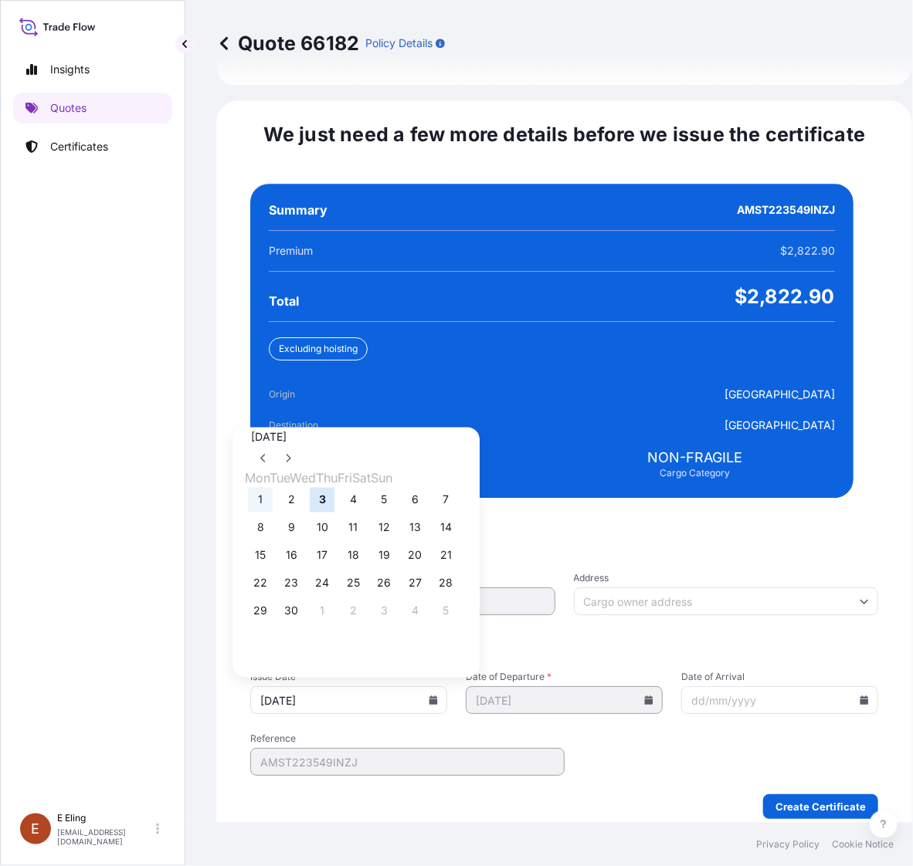
click at [260, 488] on button "1" at bounding box center [260, 500] width 25 height 25
type input "[DATE]"
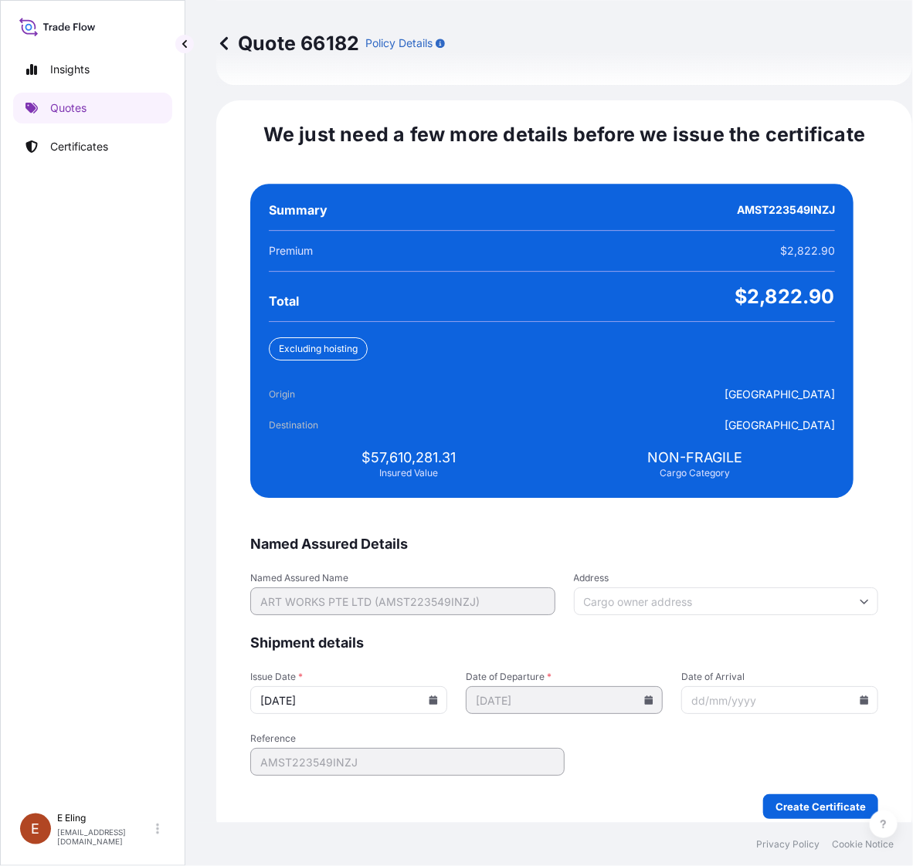
click at [859, 696] on icon at bounding box center [863, 700] width 9 height 9
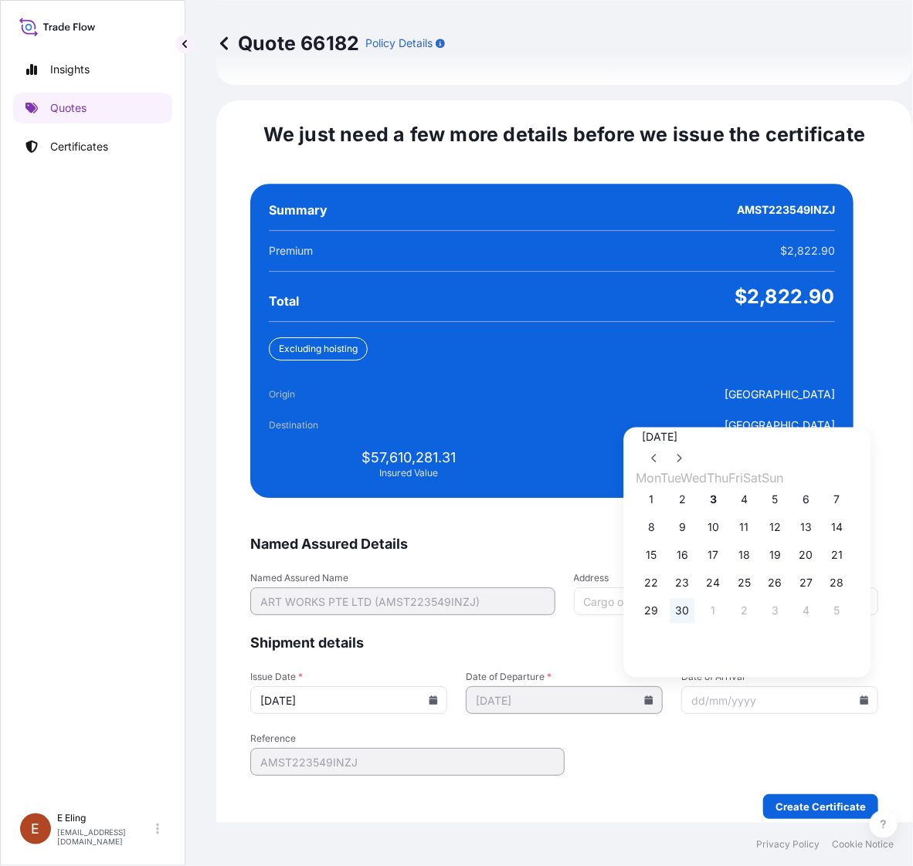
click at [687, 605] on button "30" at bounding box center [682, 611] width 25 height 25
type input "[DATE]"
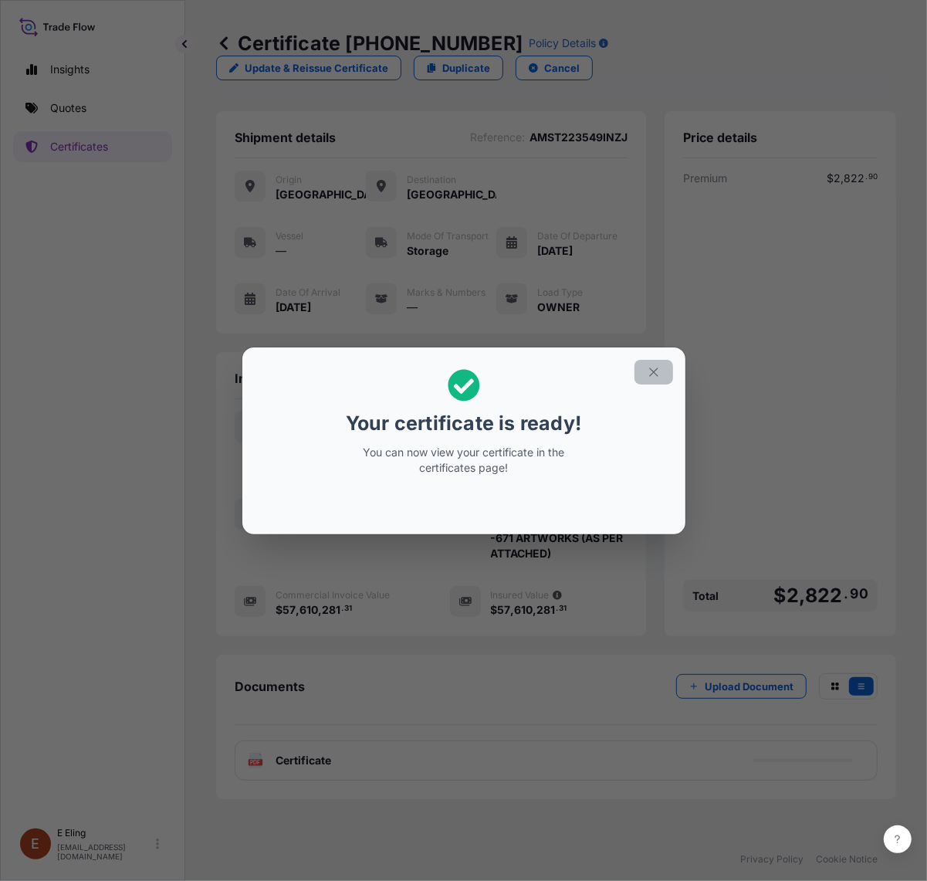
click at [665, 364] on button "button" at bounding box center [654, 372] width 39 height 25
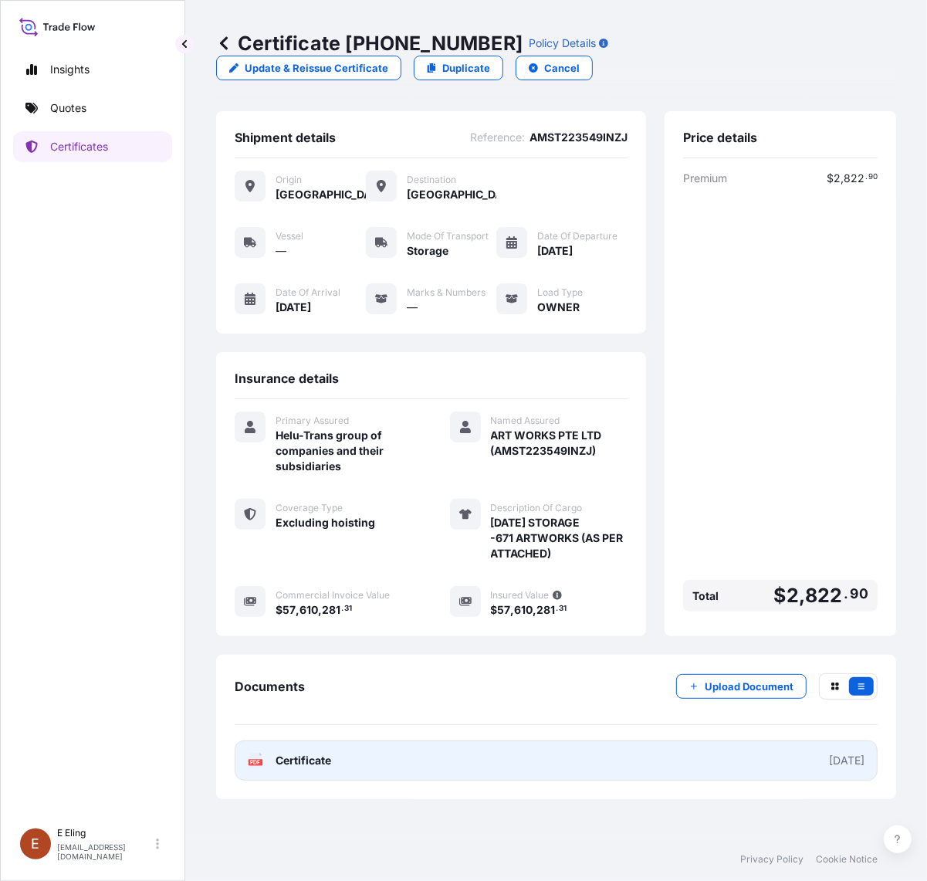
click at [452, 764] on link "PDF Certificate [DATE]" at bounding box center [556, 760] width 643 height 40
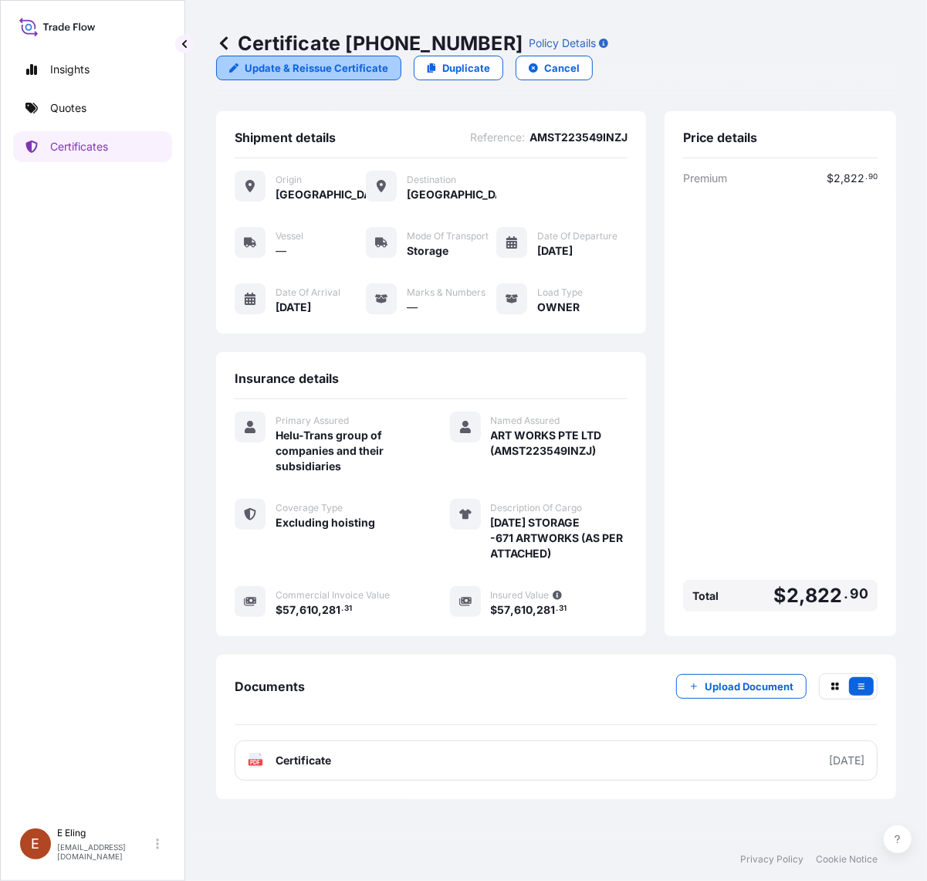
click at [310, 72] on p "Update & Reissue Certificate" at bounding box center [317, 67] width 144 height 15
select select "STORAGE"
select select "31504"
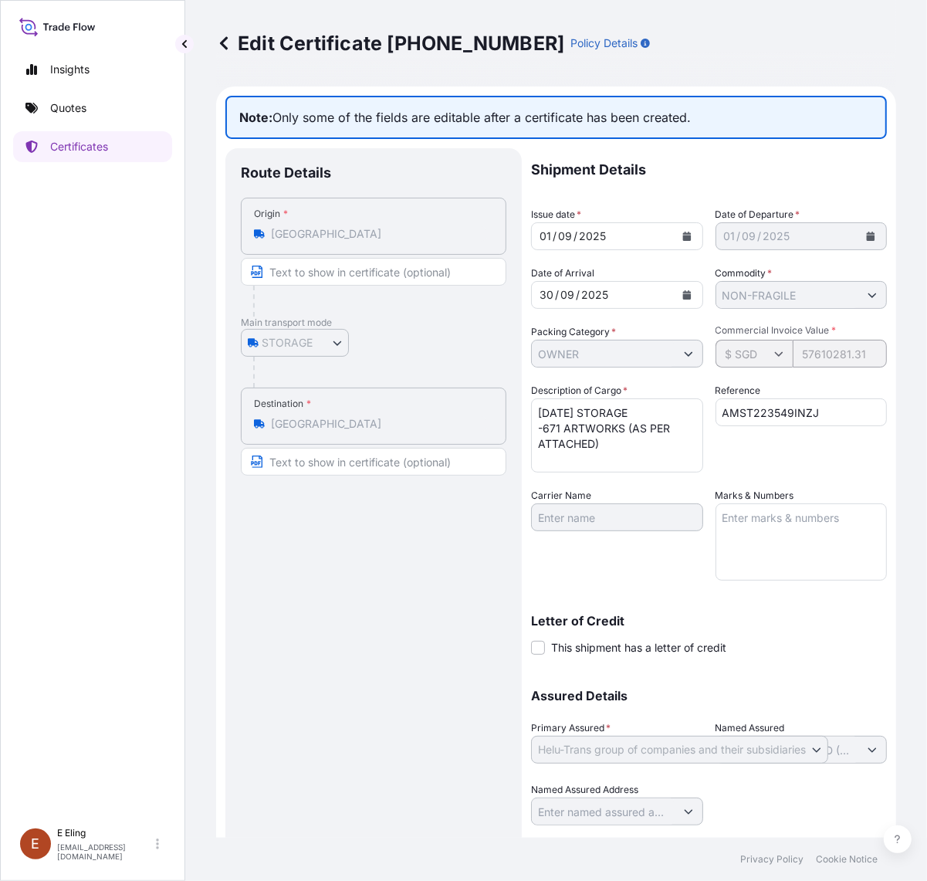
click at [765, 524] on textarea "Marks & Numbers" at bounding box center [802, 541] width 172 height 77
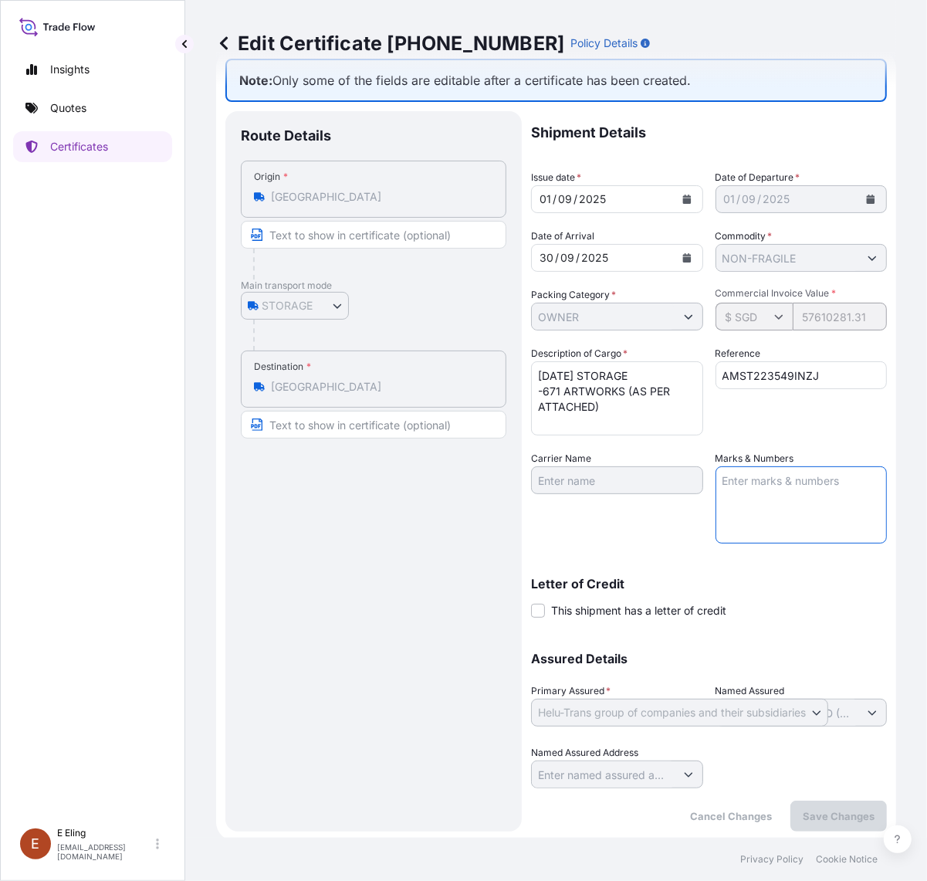
click at [785, 390] on div "Reference AMST223549INZJ" at bounding box center [802, 391] width 172 height 90
click at [805, 422] on div "Reference AMST223549INZJ" at bounding box center [802, 391] width 172 height 90
click at [630, 612] on span "This shipment has a letter of credit" at bounding box center [638, 610] width 175 height 15
click at [531, 602] on input "This shipment has a letter of credit" at bounding box center [531, 602] width 0 height 0
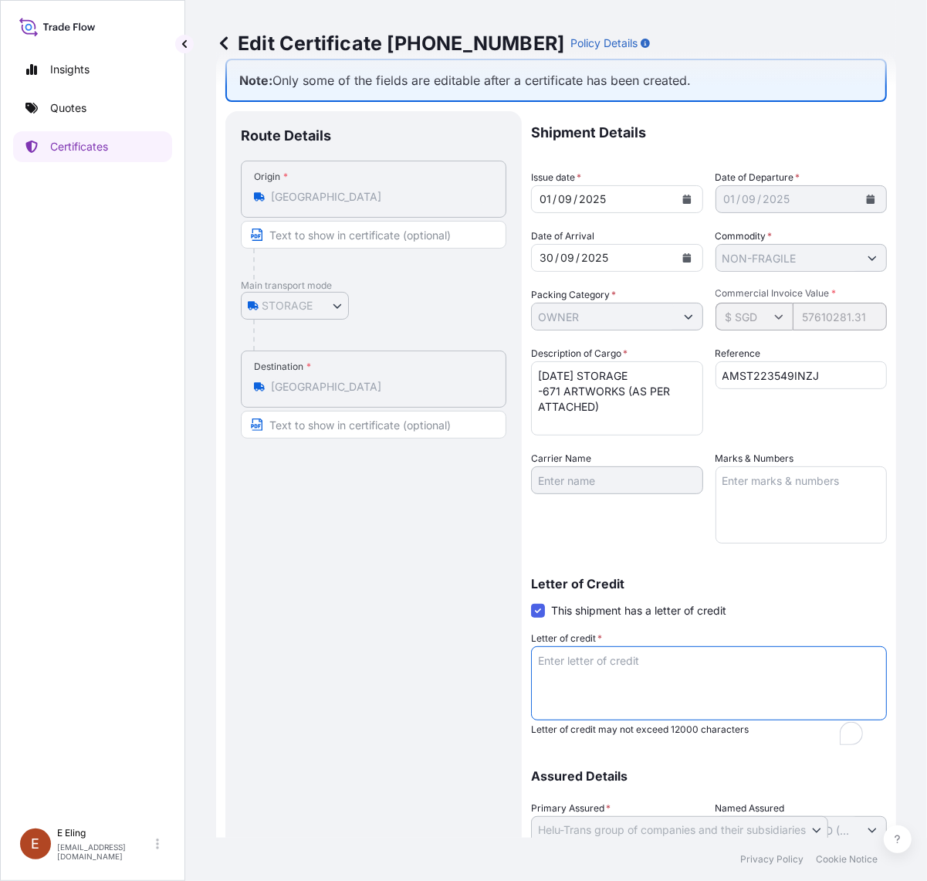
click at [634, 660] on textarea "Letter of credit *" at bounding box center [709, 683] width 356 height 74
paste textarea "Storage Period: [DATE] to 31 [DATE] (till further notice)"
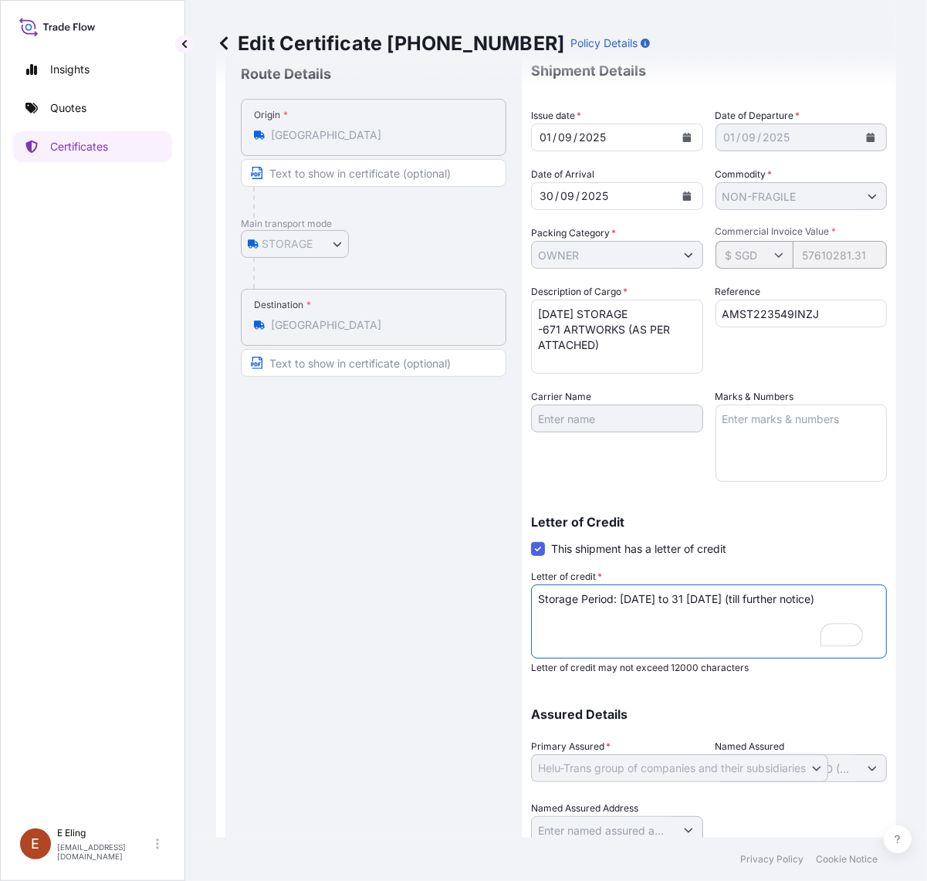
scroll to position [155, 0]
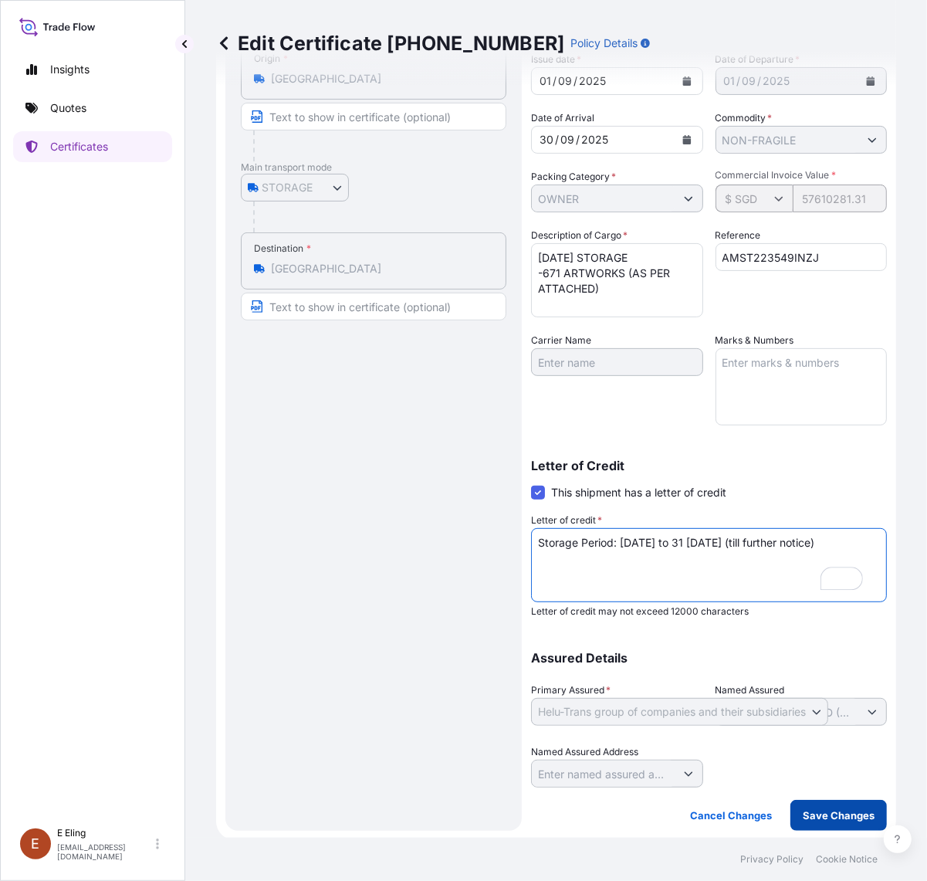
type textarea "Storage Period: [DATE] to 31 [DATE] (till further notice)"
click at [809, 815] on p "Save Changes" at bounding box center [839, 815] width 72 height 15
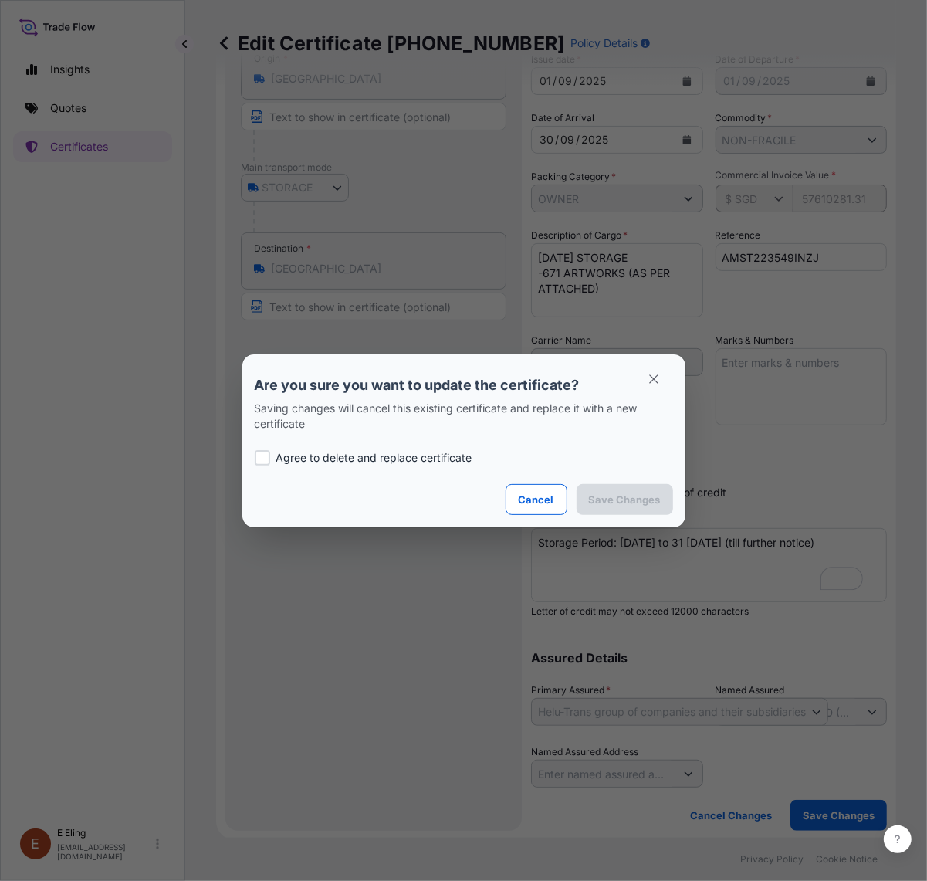
click at [292, 458] on p "Agree to delete and replace certificate" at bounding box center [374, 457] width 196 height 15
checkbox input "true"
click at [639, 498] on p "Save Changes" at bounding box center [625, 499] width 72 height 15
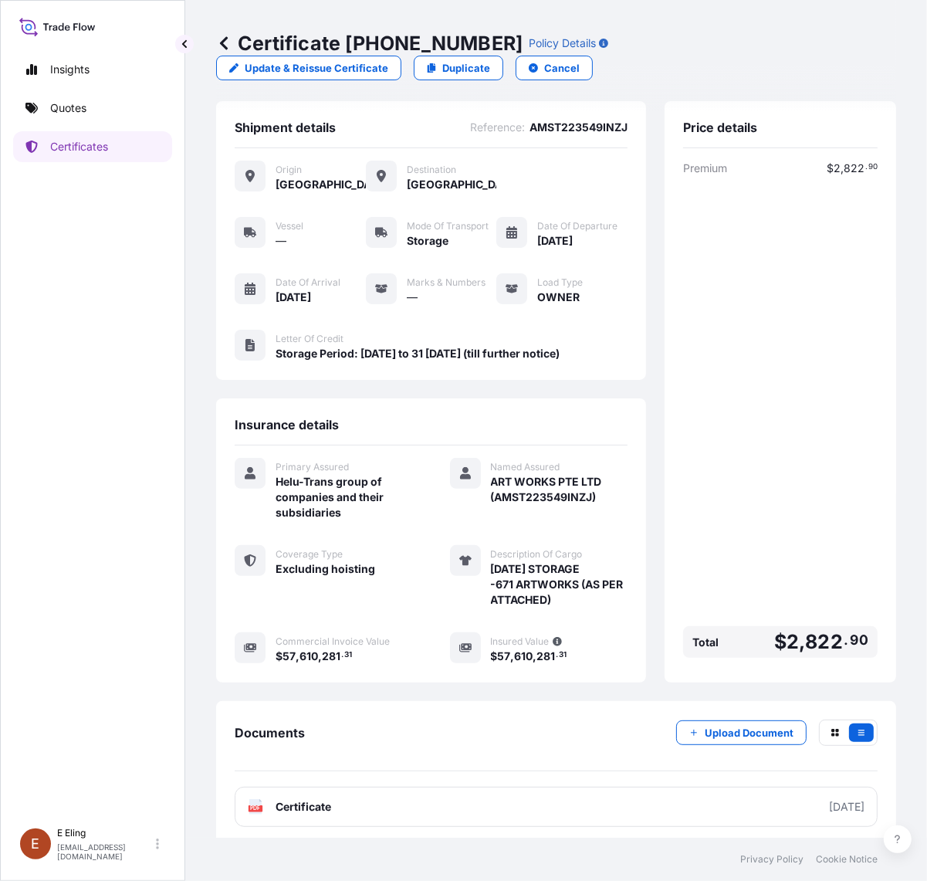
scroll to position [13, 0]
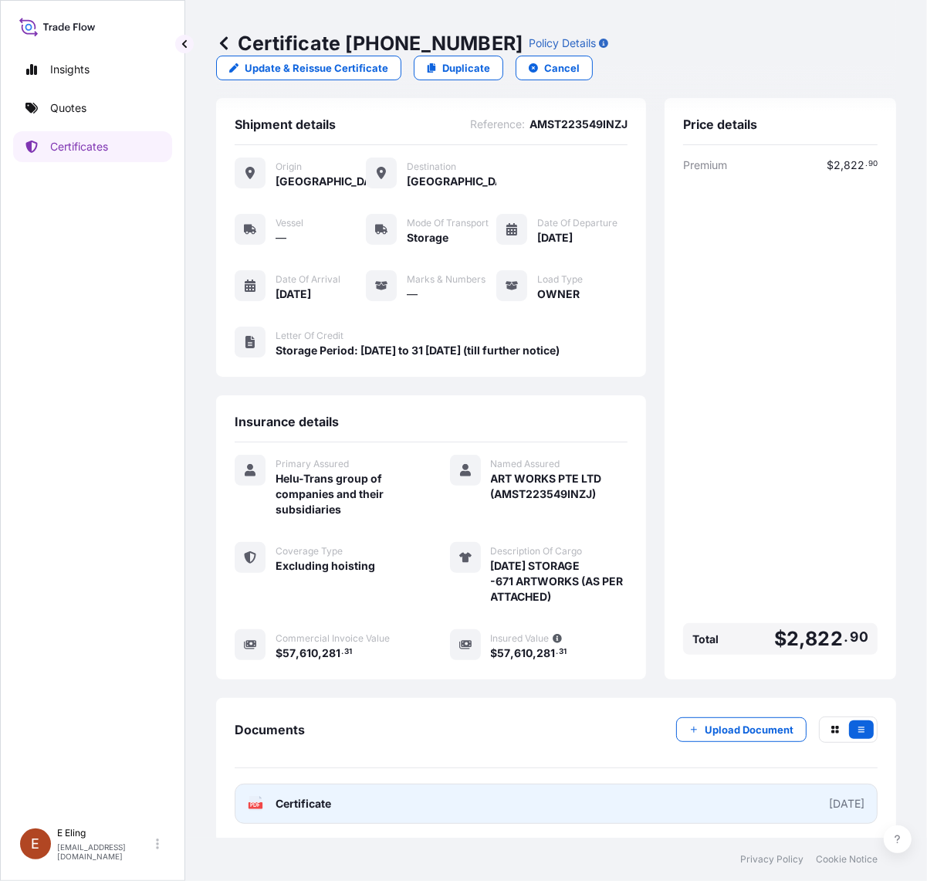
click at [510, 805] on link "PDF Certificate [DATE]" at bounding box center [556, 804] width 643 height 40
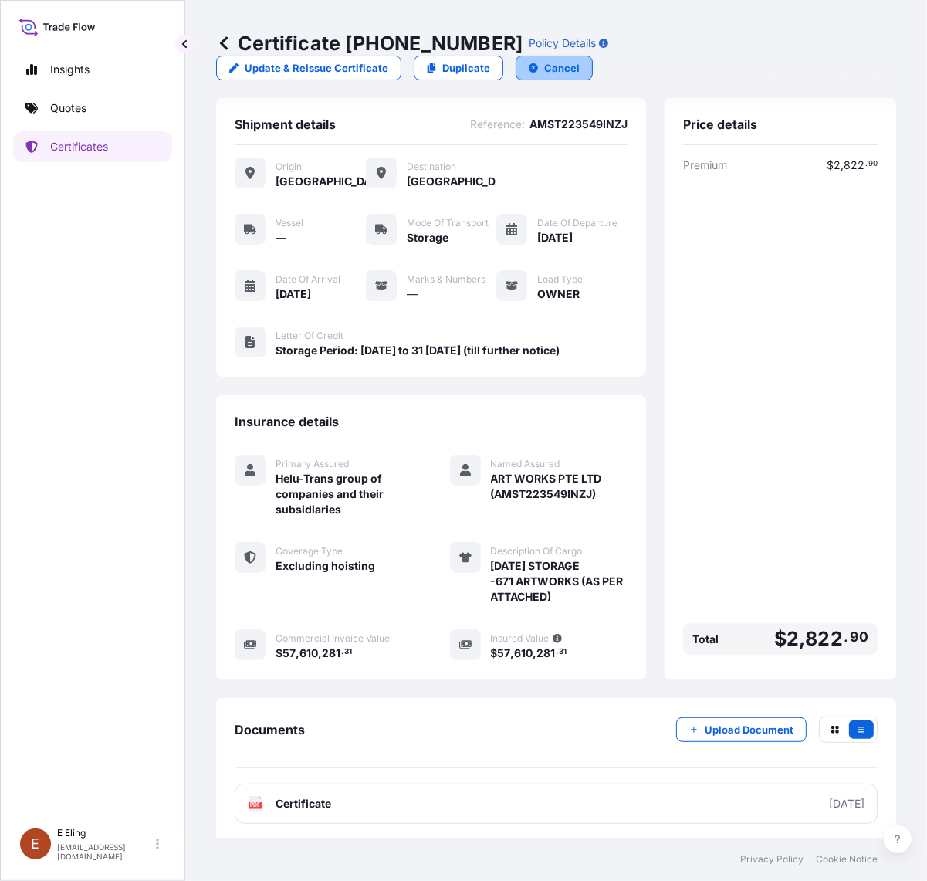
click at [544, 67] on p "Cancel" at bounding box center [562, 67] width 36 height 15
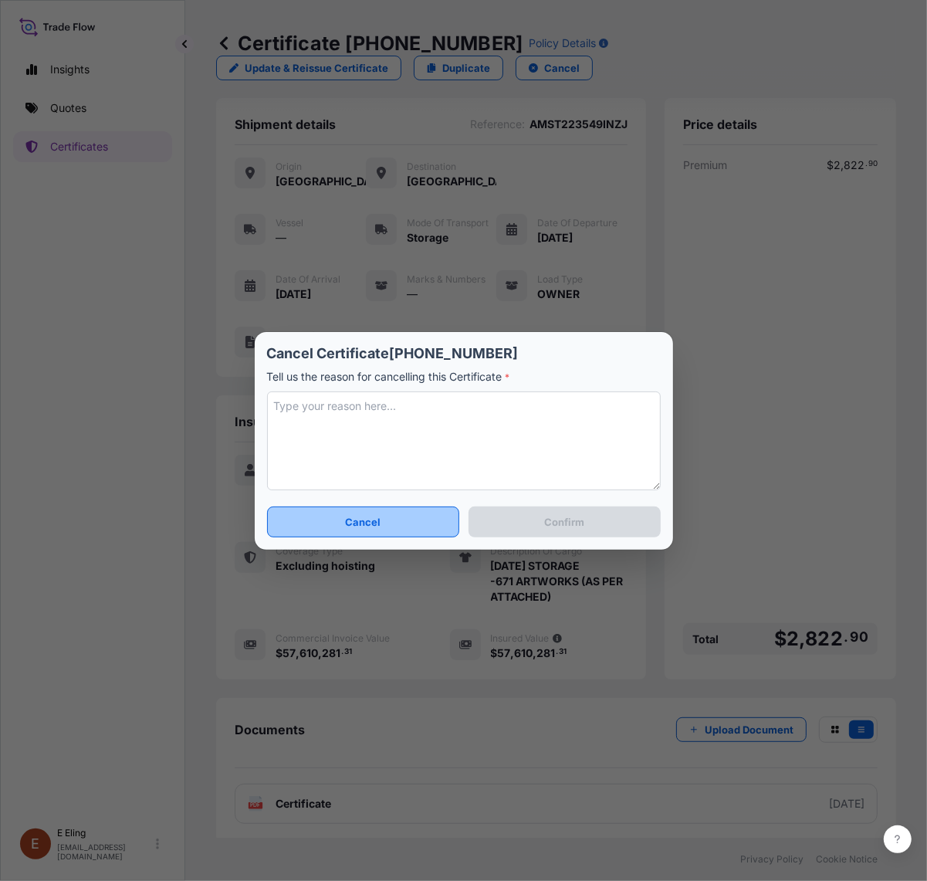
click at [421, 524] on button "Cancel" at bounding box center [363, 522] width 193 height 31
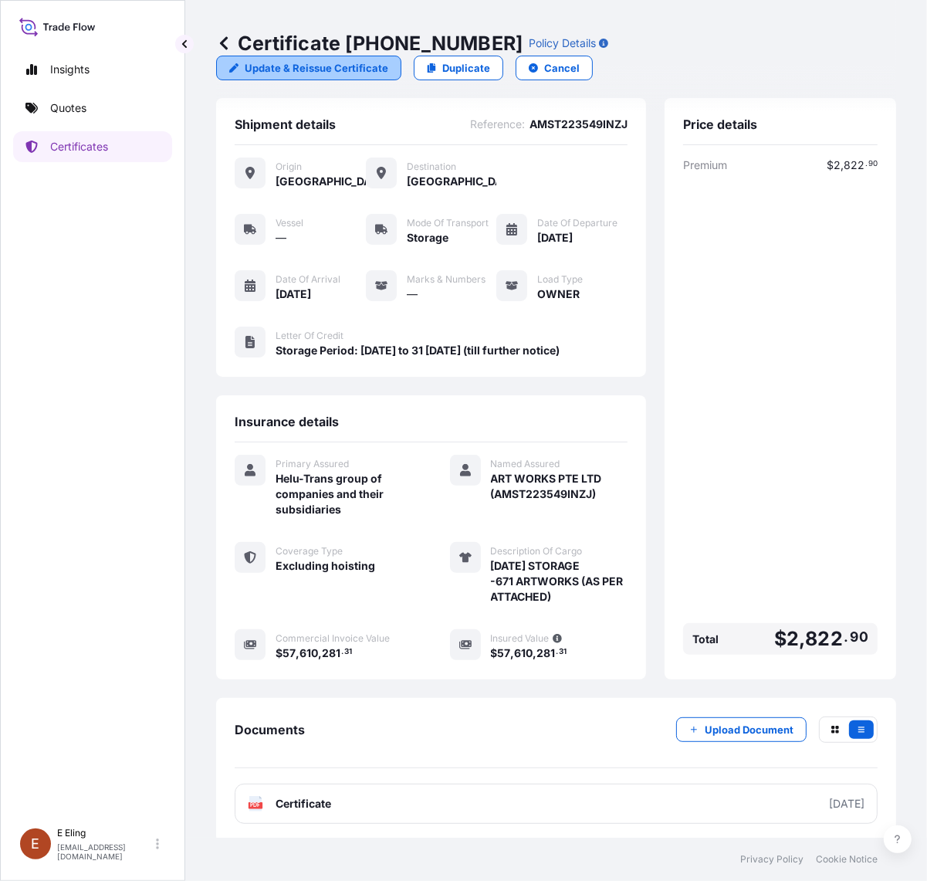
click at [297, 63] on p "Update & Reissue Certificate" at bounding box center [317, 67] width 144 height 15
select select "STORAGE"
select select "31504"
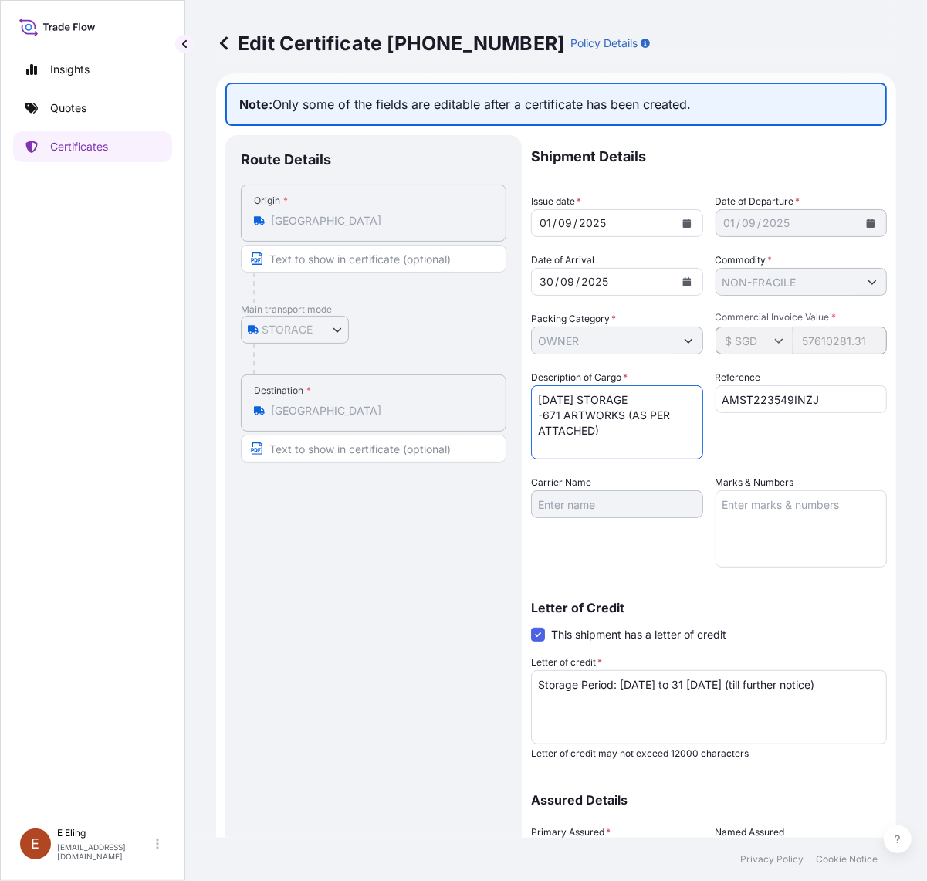
click at [574, 419] on textarea "[DATE] STORAGE -671 ARTWORKS (AS PER ATTACHED)" at bounding box center [617, 422] width 172 height 74
click at [552, 412] on textarea "[DATE] STORAGE -671 ARTWORKS (AS PER ATTACHED)" at bounding box center [617, 422] width 172 height 74
drag, startPoint x: 550, startPoint y: 412, endPoint x: 560, endPoint y: 412, distance: 10.0
click at [560, 412] on textarea "[DATE] STORAGE -671 ARTWORKS (AS PER ATTACHED)" at bounding box center [617, 422] width 172 height 74
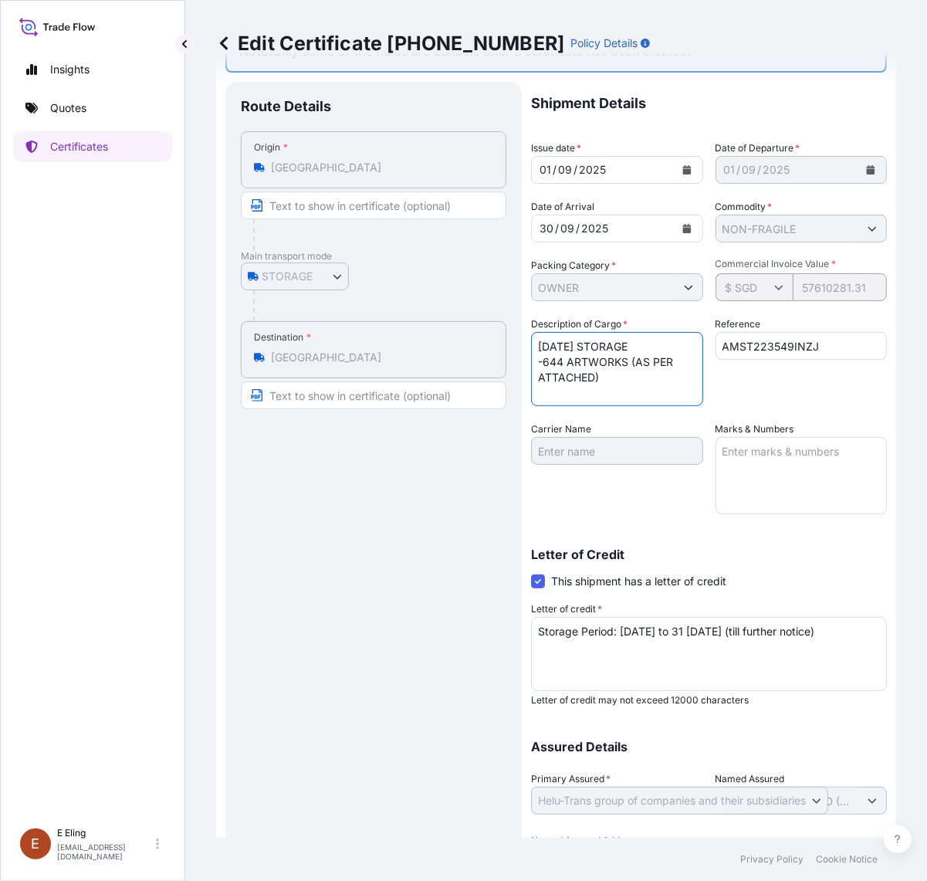
scroll to position [155, 0]
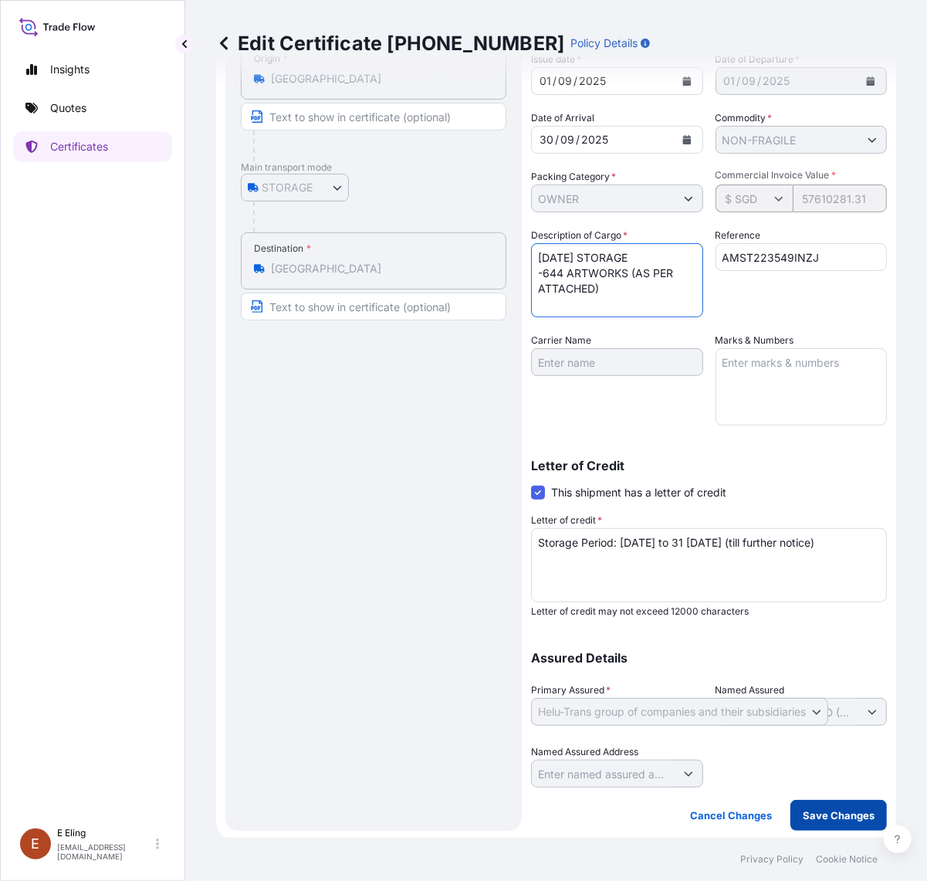
type textarea "[DATE] STORAGE -644 ARTWORKS (AS PER ATTACHED)"
click at [815, 824] on button "Save Changes" at bounding box center [839, 815] width 97 height 31
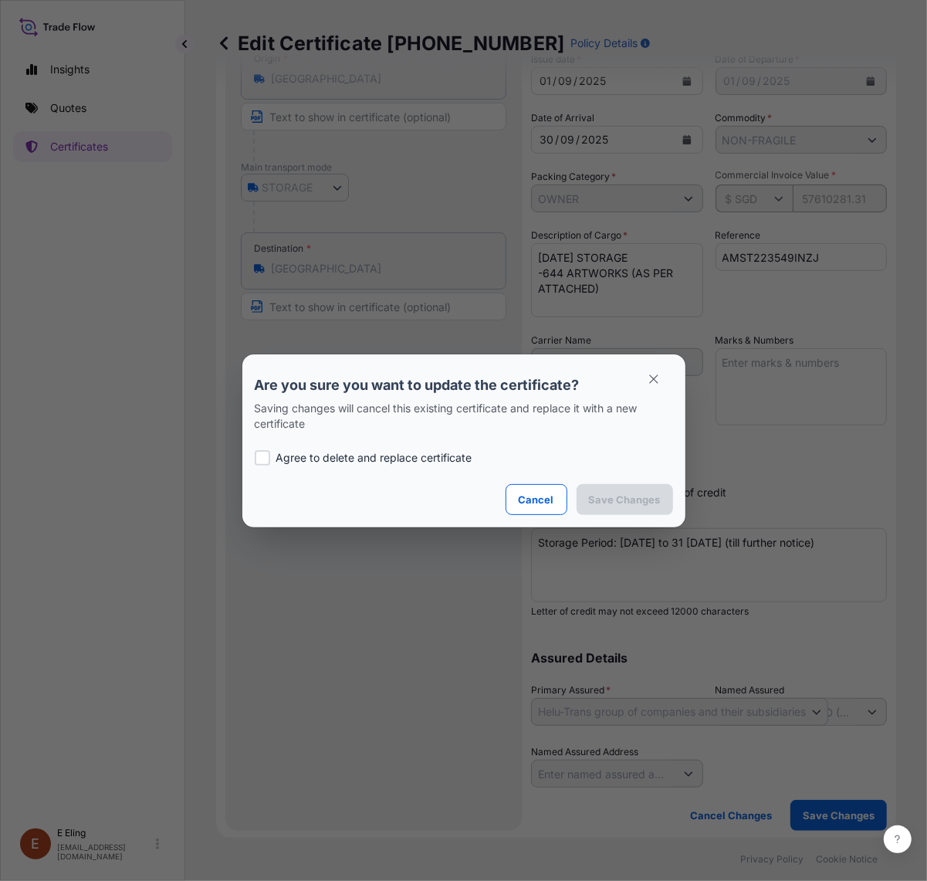
click at [278, 453] on p "Agree to delete and replace certificate" at bounding box center [374, 457] width 196 height 15
checkbox input "true"
click at [624, 500] on p "Save Changes" at bounding box center [625, 499] width 72 height 15
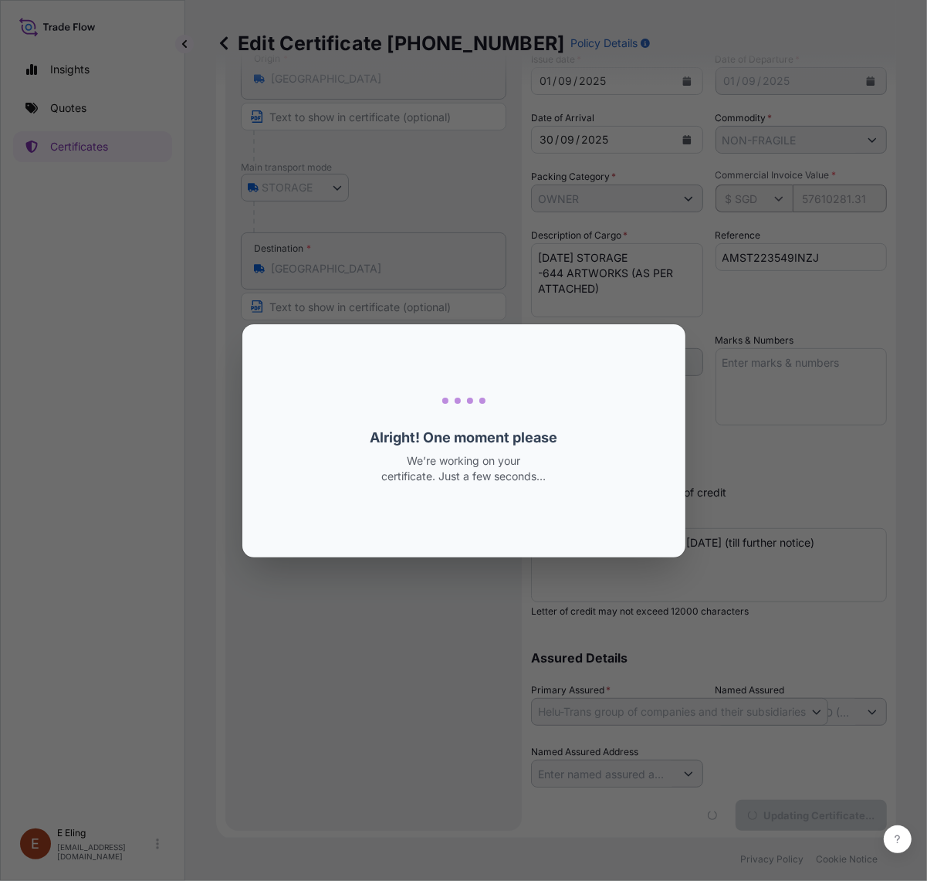
click at [534, 483] on p "We’re working on your certificate. Just a few seconds…" at bounding box center [464, 468] width 170 height 31
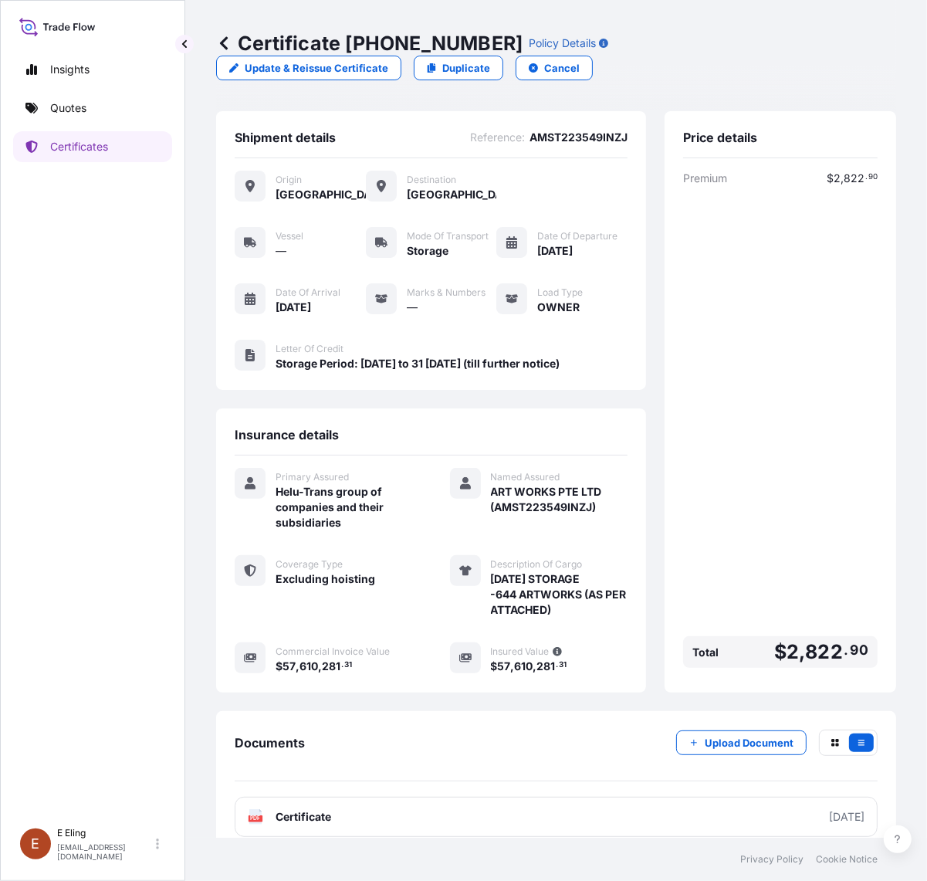
drag, startPoint x: 716, startPoint y: 543, endPoint x: 699, endPoint y: 543, distance: 17.0
click at [716, 543] on div "Premium $ 2 , 822 . 90 Total $ 2 , 822 . 90" at bounding box center [780, 422] width 195 height 503
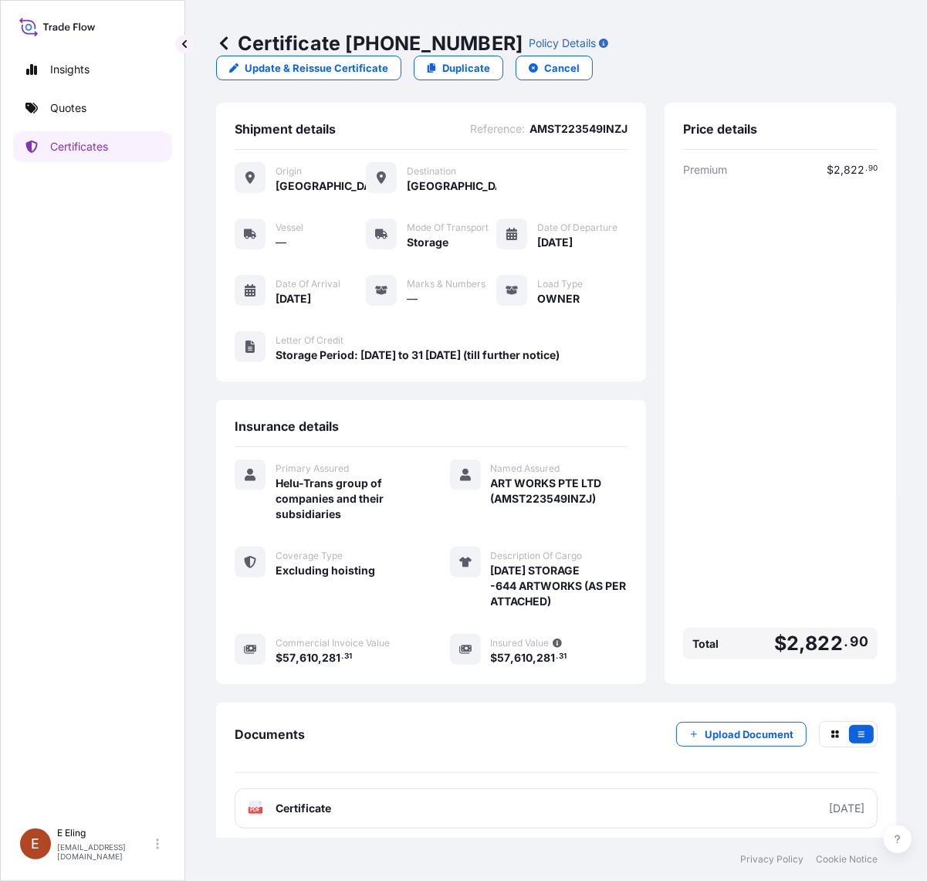
scroll to position [13, 0]
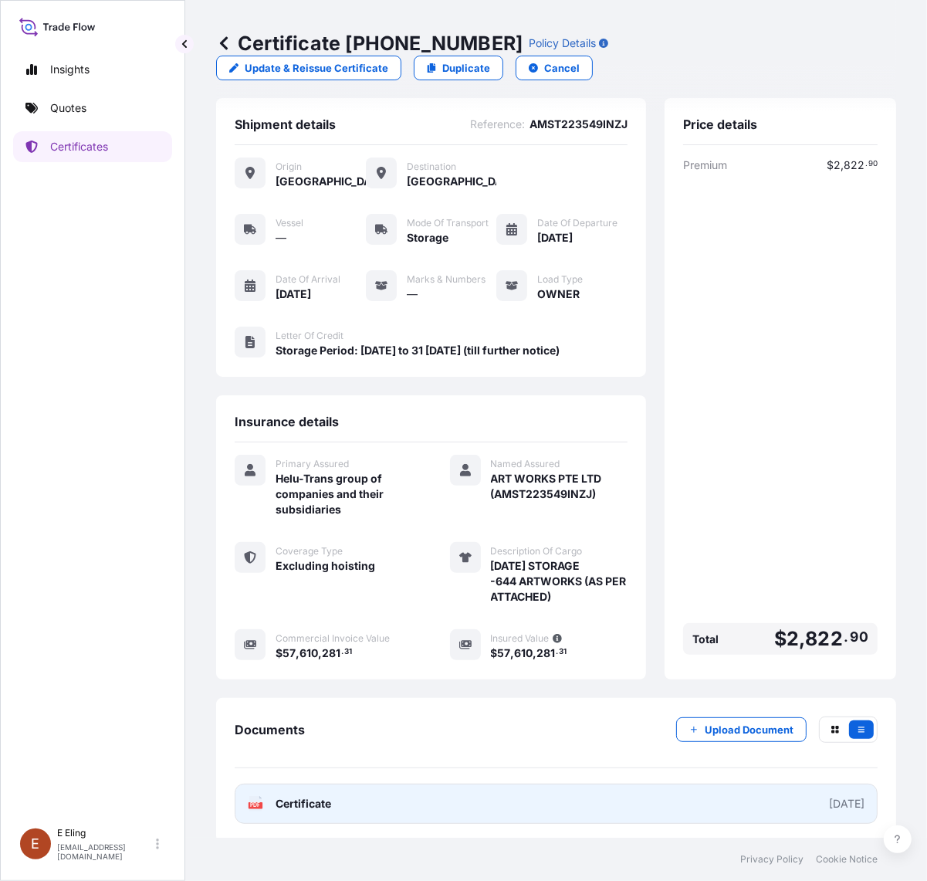
click at [651, 799] on link "PDF Certificate [DATE]" at bounding box center [556, 804] width 643 height 40
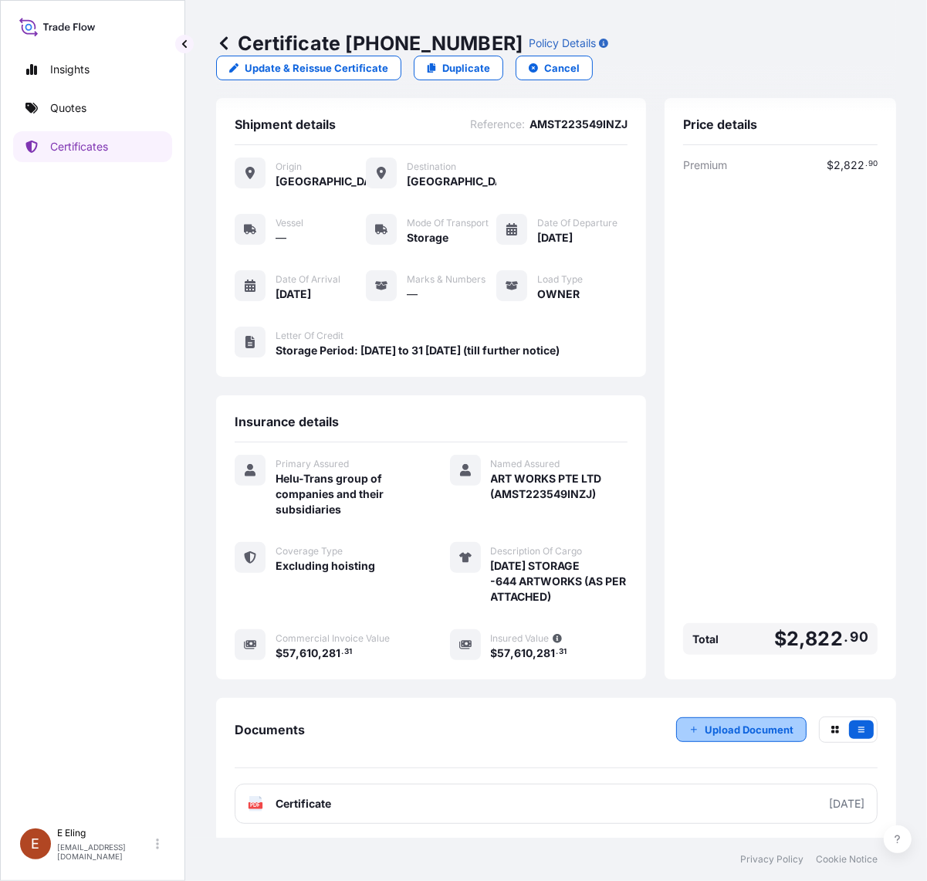
click at [705, 722] on p "Upload Document" at bounding box center [749, 729] width 89 height 15
click at [720, 722] on p "Upload Document" at bounding box center [749, 729] width 89 height 15
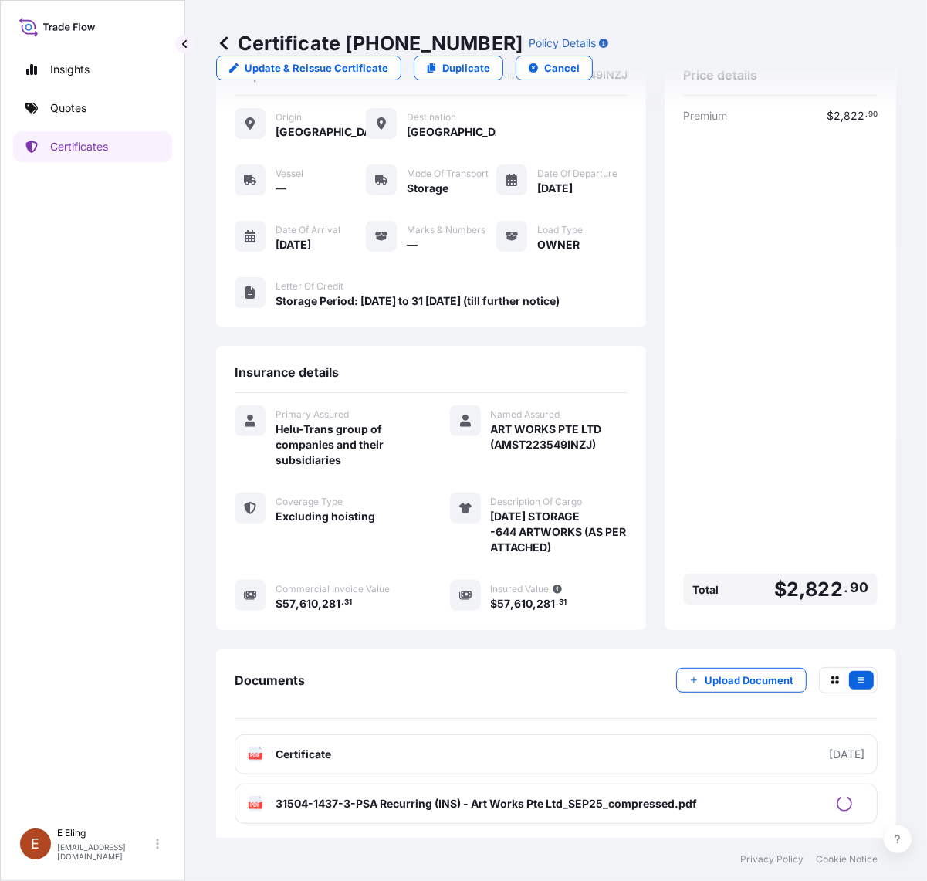
click at [683, 681] on button "Upload Document" at bounding box center [741, 680] width 130 height 25
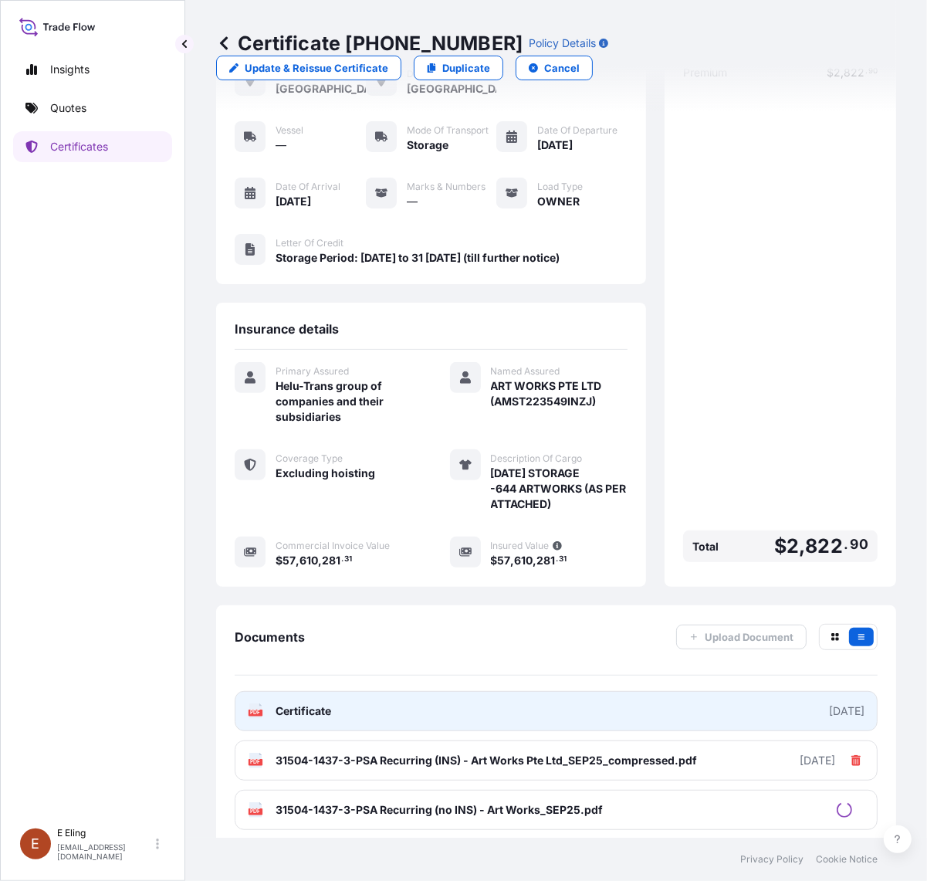
scroll to position [112, 0]
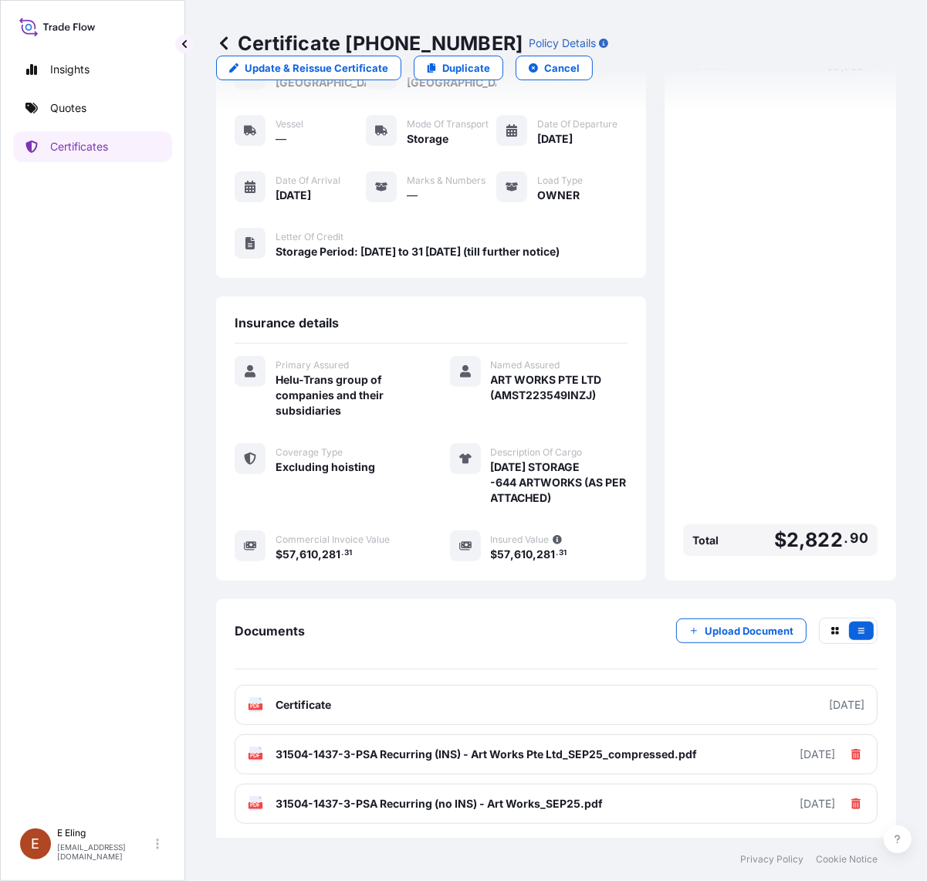
click at [438, 637] on div "Documents Upload Document" at bounding box center [556, 644] width 643 height 52
drag, startPoint x: 351, startPoint y: 44, endPoint x: 480, endPoint y: 37, distance: 129.1
click at [480, 37] on p "Certificate [PHONE_NUMBER]" at bounding box center [369, 43] width 307 height 25
copy p "[PHONE_NUMBER]"
click at [344, 39] on p "Certificate [PHONE_NUMBER]" at bounding box center [369, 43] width 307 height 25
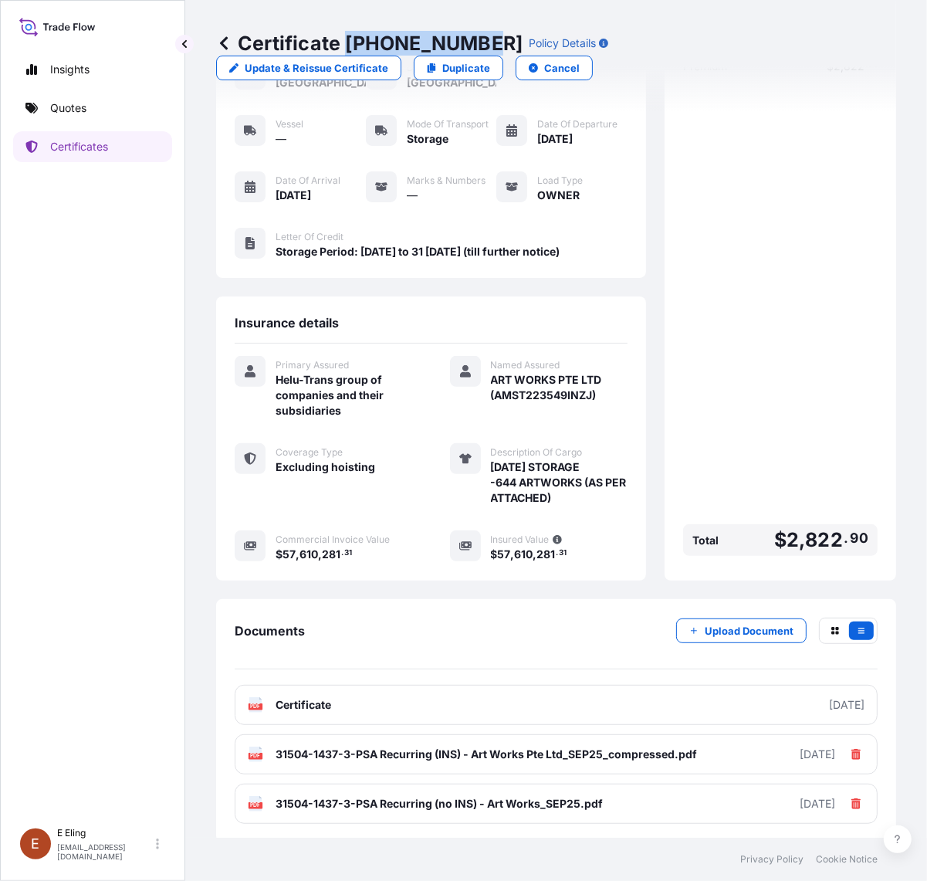
drag, startPoint x: 347, startPoint y: 39, endPoint x: 483, endPoint y: 45, distance: 135.2
click at [483, 45] on p "Certificate [PHONE_NUMBER]" at bounding box center [369, 43] width 307 height 25
copy p "[PHONE_NUMBER]"
drag, startPoint x: 493, startPoint y: 548, endPoint x: 561, endPoint y: 554, distance: 68.2
click at [561, 554] on span "$ 57 , 610 , 281 . 31" at bounding box center [529, 554] width 76 height 11
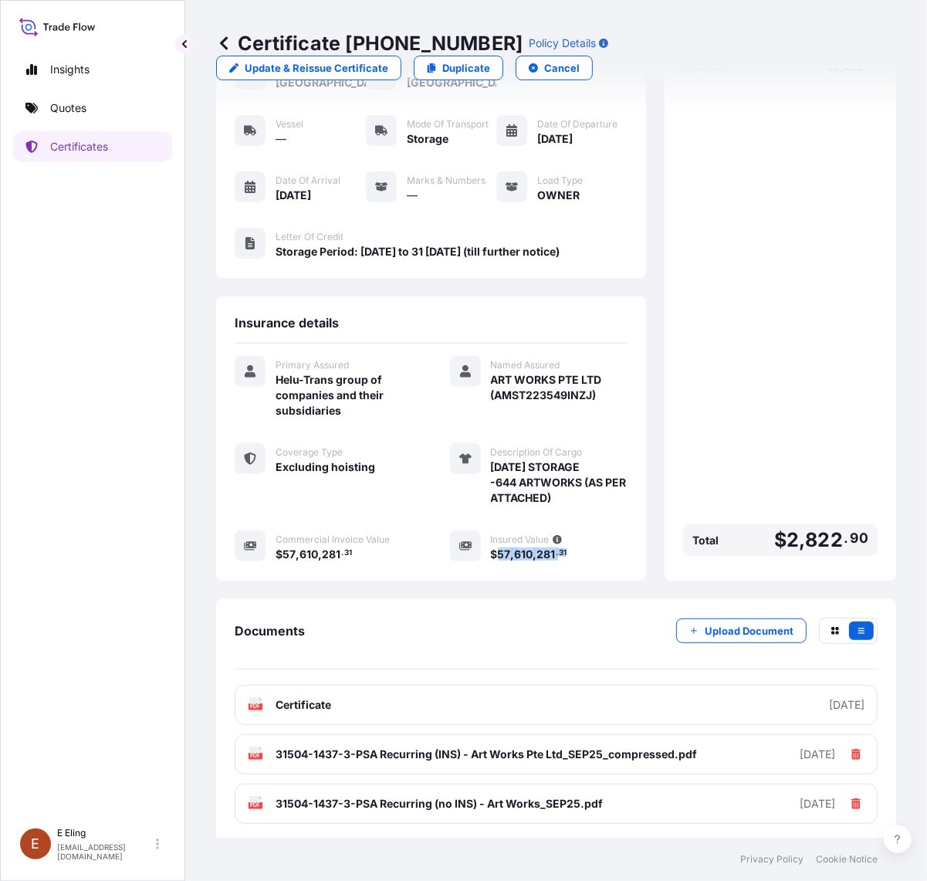
copy span "57 , 610 , 281 . 31"
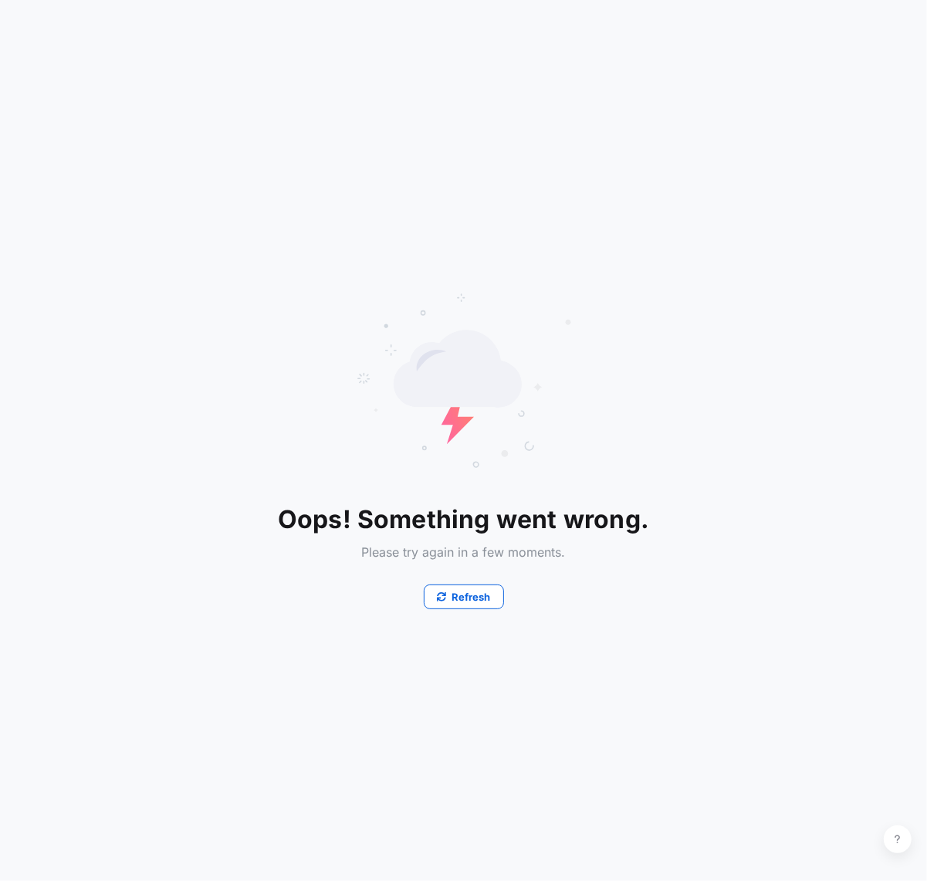
drag, startPoint x: 711, startPoint y: 599, endPoint x: 591, endPoint y: 462, distance: 182.2
click at [711, 593] on div "Oops! Something went wrong. Please try again in a few moments. Refresh" at bounding box center [463, 440] width 927 height 881
click at [471, 600] on p "Refresh" at bounding box center [471, 596] width 39 height 15
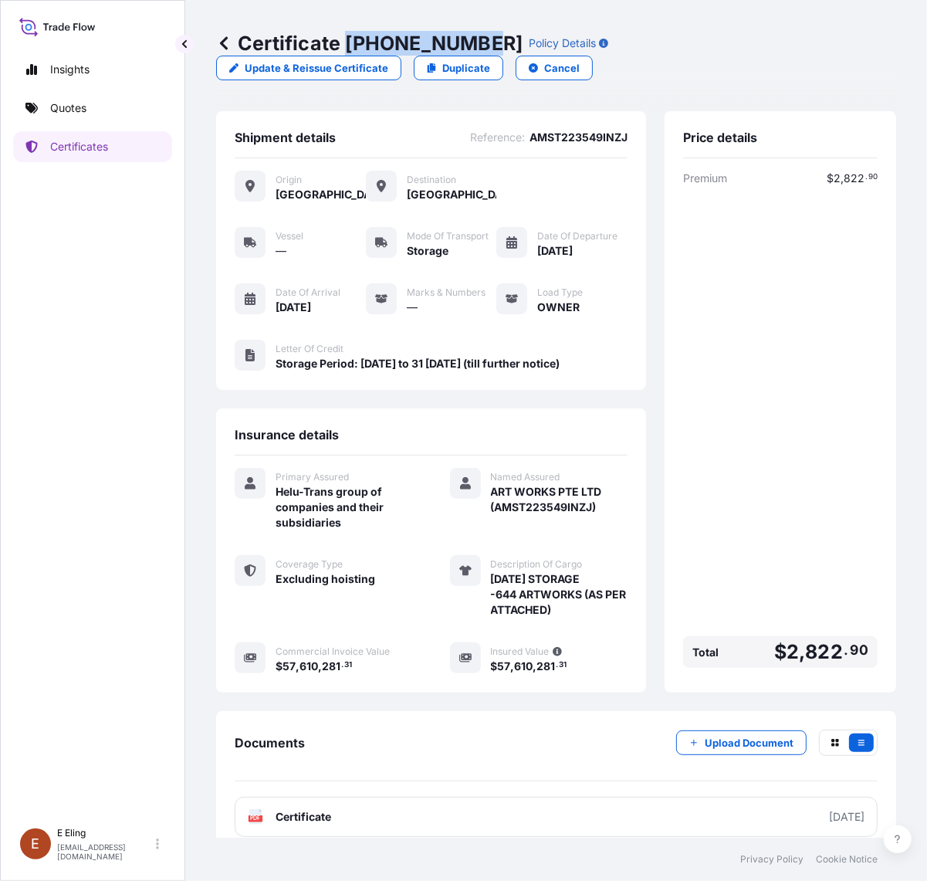
drag, startPoint x: 348, startPoint y: 39, endPoint x: 483, endPoint y: 32, distance: 135.3
click at [483, 32] on p "Certificate [PHONE_NUMBER]" at bounding box center [369, 43] width 307 height 25
copy p "[PHONE_NUMBER]"
click at [81, 147] on p "Certificates" at bounding box center [79, 146] width 58 height 15
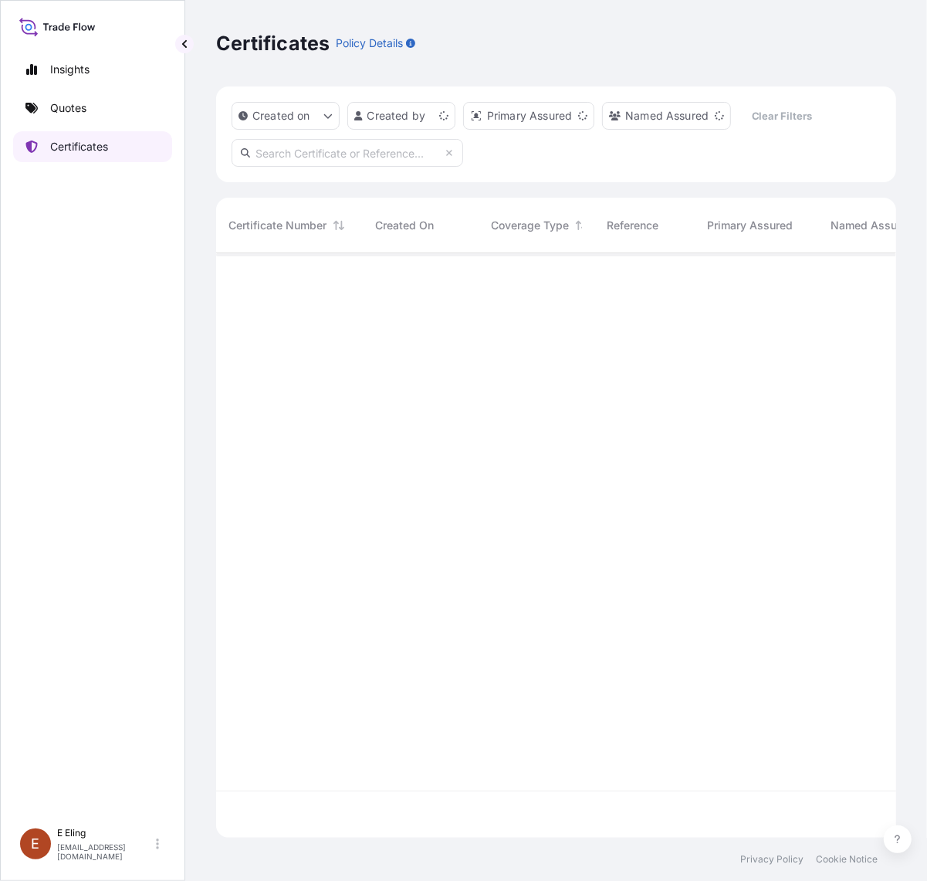
scroll to position [579, 666]
